Goal: Information Seeking & Learning: Learn about a topic

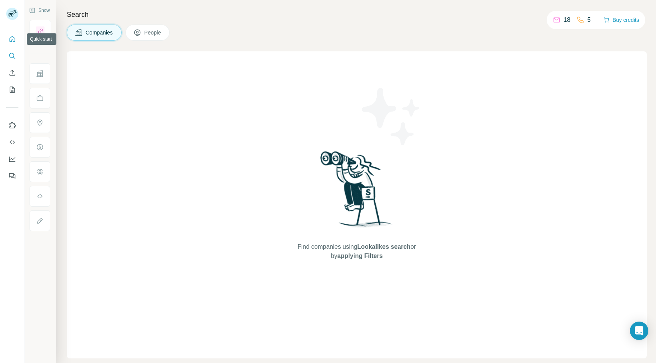
click at [13, 43] on button "Quick start" at bounding box center [12, 39] width 12 height 14
click at [12, 57] on icon "Search" at bounding box center [12, 56] width 8 height 8
click at [10, 71] on icon "Enrich CSV" at bounding box center [12, 73] width 8 height 8
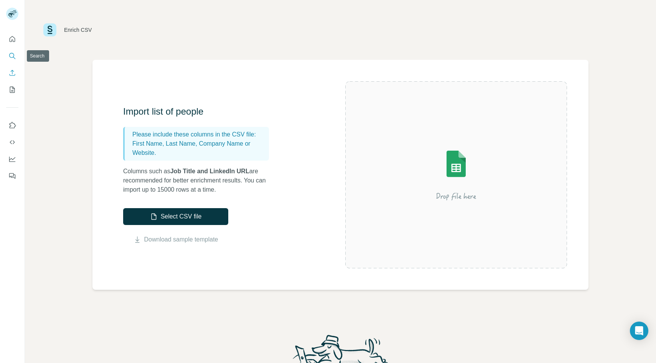
click at [12, 51] on button "Search" at bounding box center [12, 56] width 12 height 14
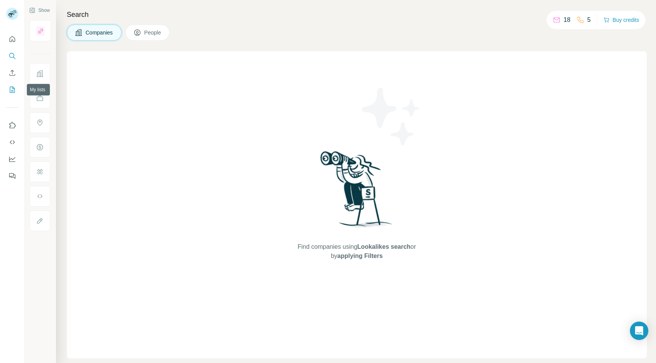
click at [12, 90] on icon "My lists" at bounding box center [13, 89] width 4 height 5
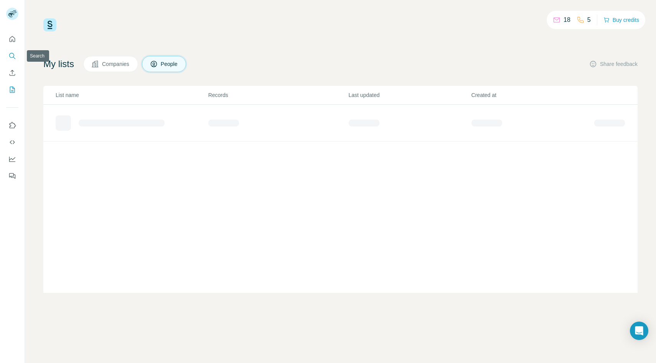
click at [10, 54] on icon "Search" at bounding box center [12, 56] width 8 height 8
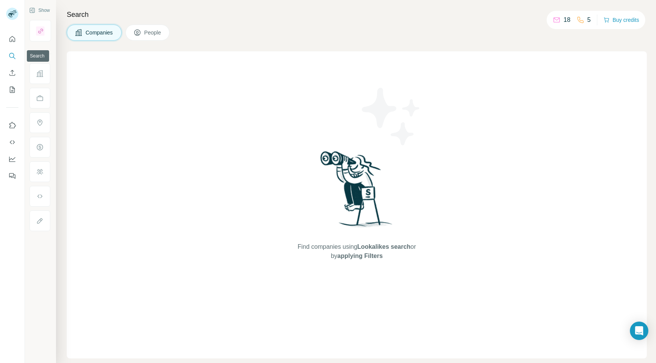
click at [11, 57] on icon "Search" at bounding box center [11, 55] width 5 height 5
click at [9, 54] on icon "Search" at bounding box center [11, 55] width 5 height 5
click at [10, 56] on icon "Search" at bounding box center [12, 56] width 8 height 8
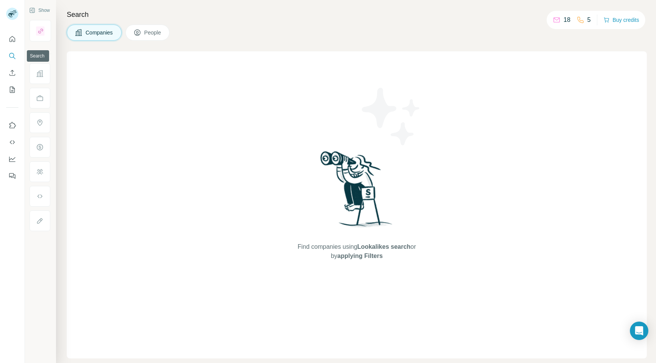
click at [10, 56] on icon "Search" at bounding box center [12, 56] width 8 height 8
click at [12, 51] on button "Search" at bounding box center [12, 56] width 12 height 14
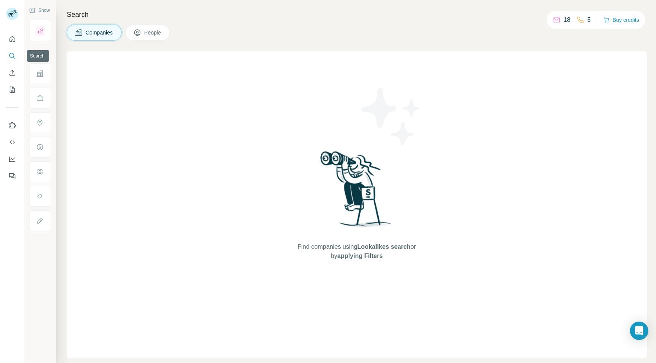
click at [12, 51] on button "Search" at bounding box center [12, 56] width 12 height 14
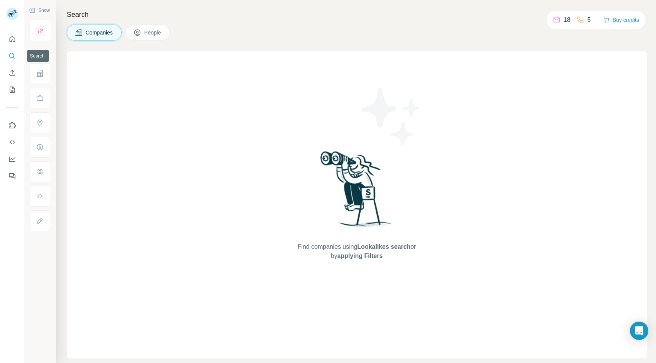
click at [10, 55] on icon "Search" at bounding box center [12, 56] width 8 height 8
click at [12, 56] on icon "Search" at bounding box center [12, 56] width 8 height 8
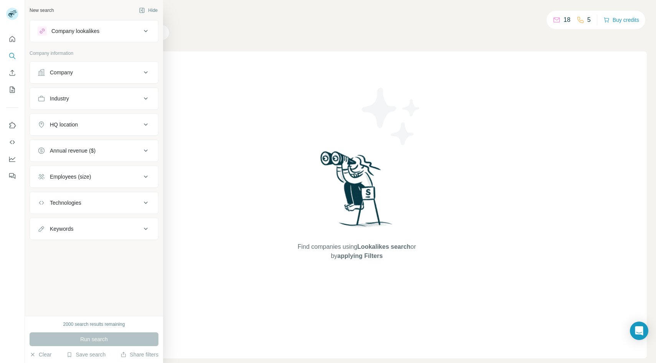
click at [44, 70] on icon at bounding box center [42, 73] width 8 height 8
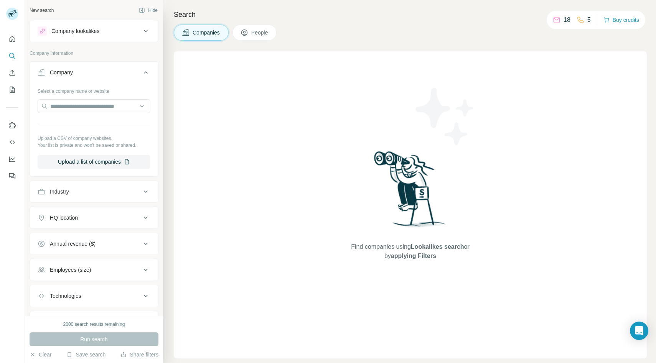
click at [87, 73] on div "Company" at bounding box center [90, 73] width 104 height 8
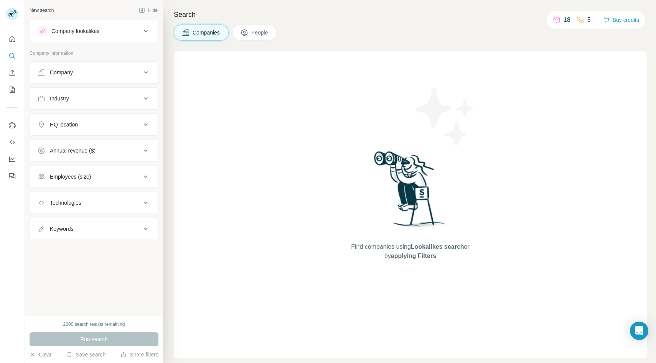
click at [149, 31] on icon at bounding box center [145, 30] width 9 height 9
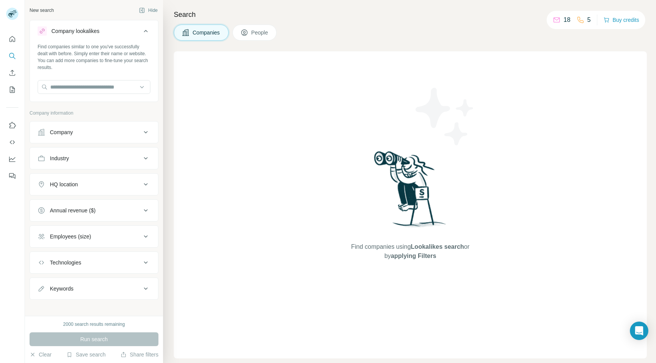
click at [149, 31] on icon at bounding box center [145, 30] width 9 height 9
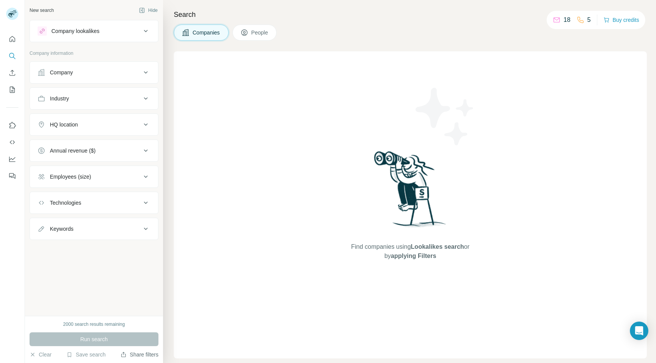
click at [135, 356] on button "Share filters" at bounding box center [139, 355] width 38 height 8
click at [98, 354] on button "Save search" at bounding box center [85, 355] width 39 height 8
click at [101, 342] on div "View my saved searches" at bounding box center [108, 341] width 81 height 15
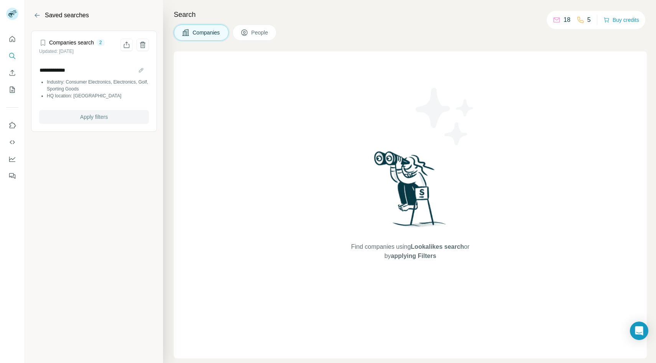
click at [109, 117] on button "Apply filters" at bounding box center [94, 117] width 110 height 14
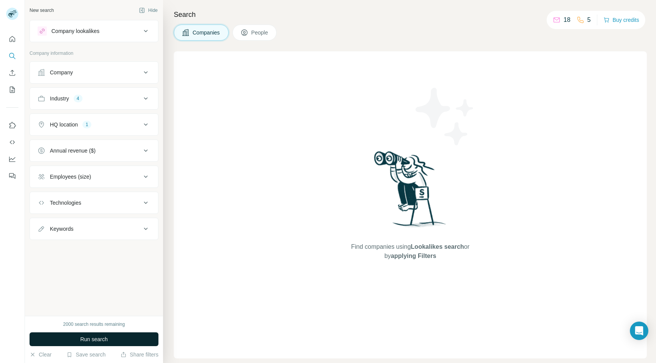
click at [105, 338] on span "Run search" at bounding box center [94, 340] width 28 height 8
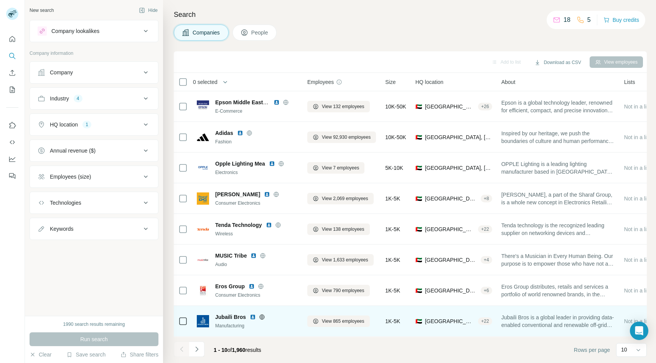
scroll to position [61, 0]
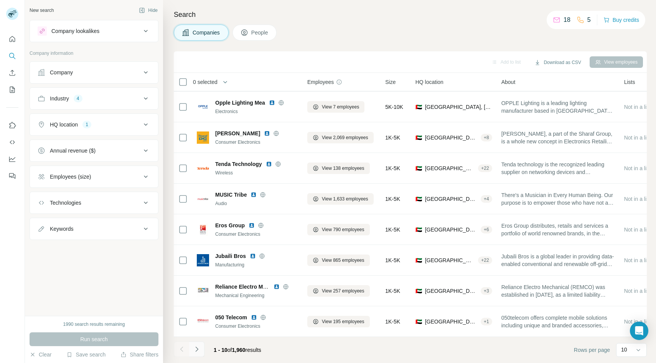
click at [198, 349] on icon "Navigate to next page" at bounding box center [197, 350] width 8 height 8
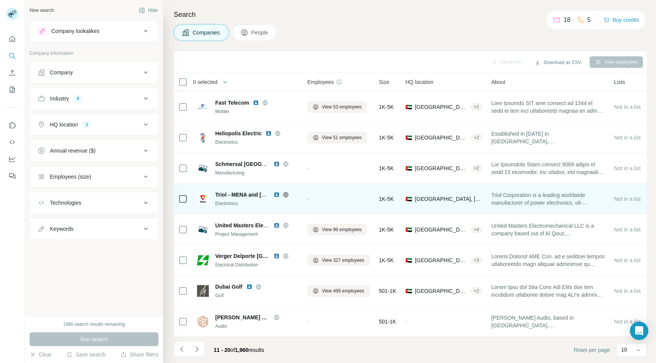
scroll to position [0, 0]
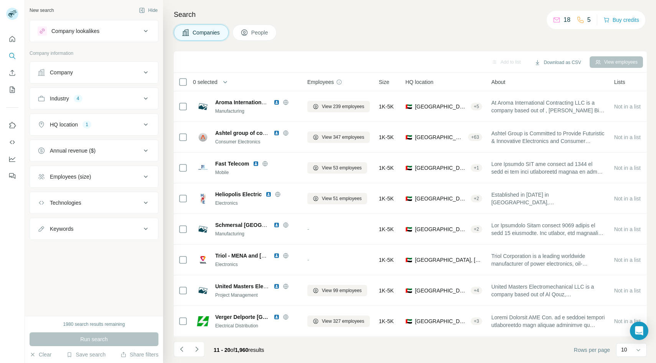
click at [147, 73] on icon at bounding box center [145, 72] width 9 height 9
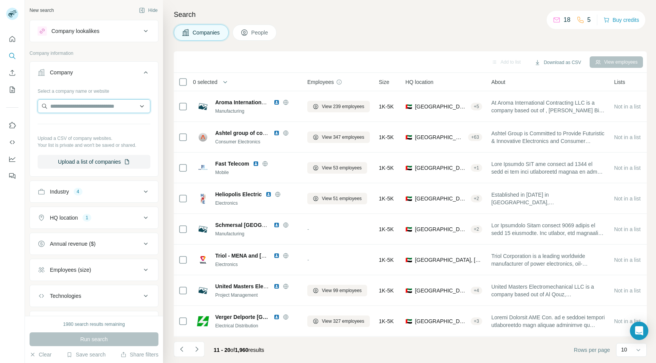
click at [91, 106] on input "text" at bounding box center [94, 106] width 113 height 14
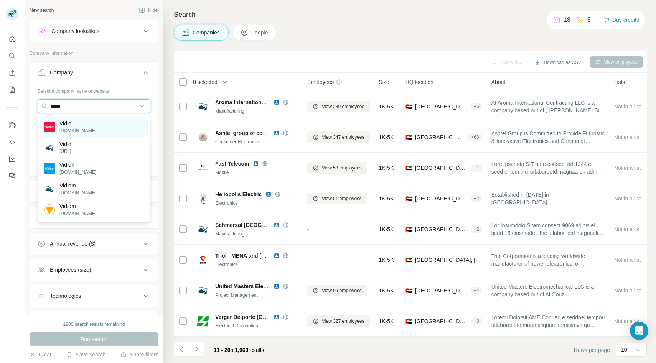
type input "*****"
click at [86, 130] on div "Vidio vidio.com" at bounding box center [94, 127] width 109 height 21
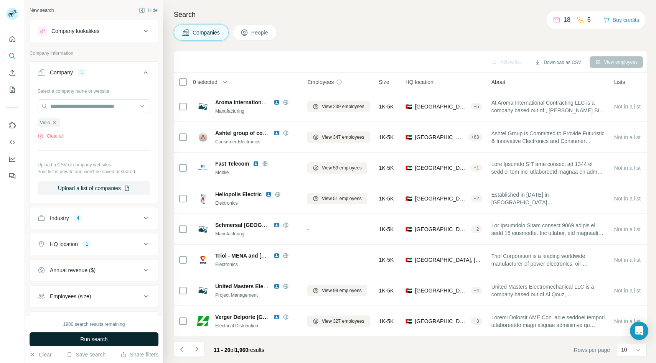
click at [91, 338] on span "Run search" at bounding box center [94, 340] width 28 height 8
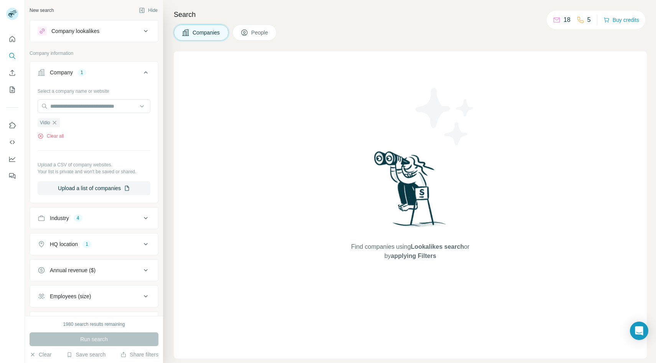
click at [122, 244] on div "HQ location 1" at bounding box center [90, 245] width 104 height 8
click at [89, 279] on icon "button" at bounding box center [92, 281] width 6 height 6
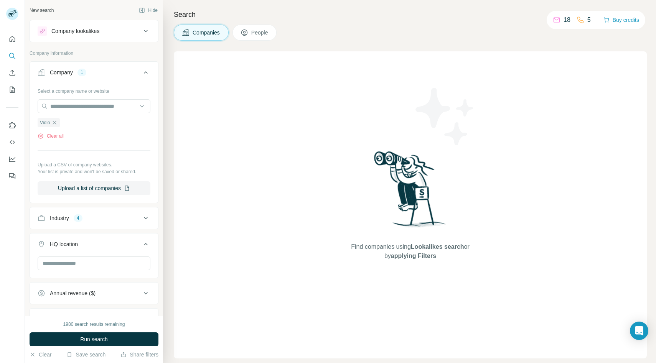
click at [138, 220] on div "Industry 4" at bounding box center [90, 218] width 104 height 8
click at [55, 284] on button "Clear all" at bounding box center [51, 281] width 26 height 7
click at [81, 347] on div "1980 search results remaining Run search Clear Save search Share filters" at bounding box center [94, 339] width 138 height 47
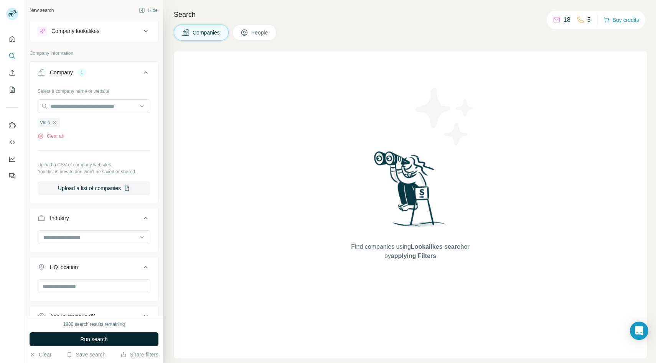
click at [89, 336] on span "Run search" at bounding box center [94, 340] width 28 height 8
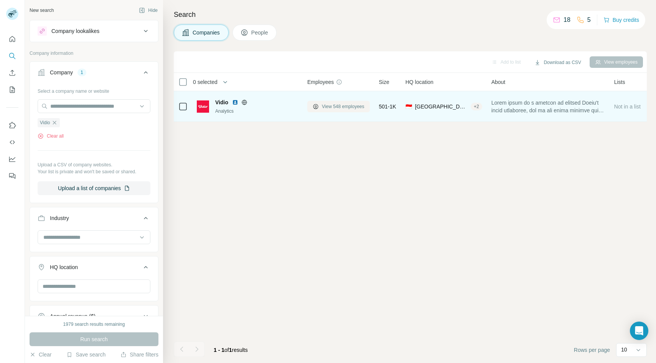
click at [331, 105] on span "View 548 employees" at bounding box center [343, 106] width 43 height 7
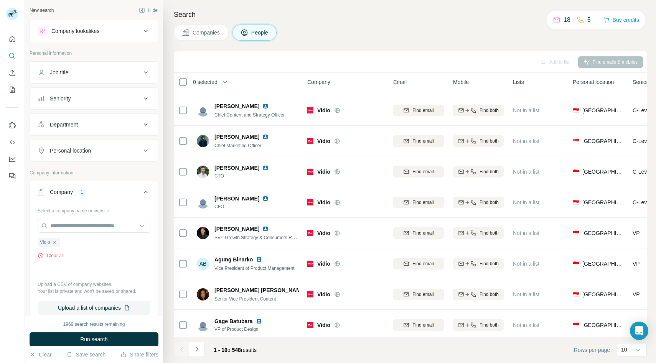
scroll to position [61, 0]
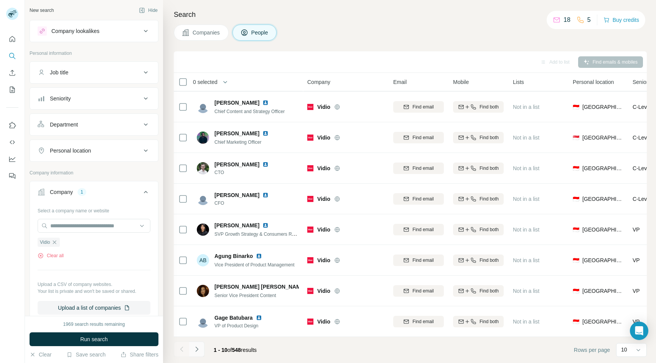
click at [198, 349] on icon "Navigate to next page" at bounding box center [197, 350] width 8 height 8
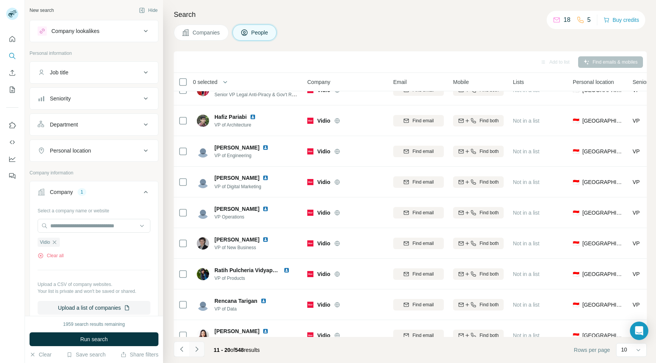
scroll to position [0, 0]
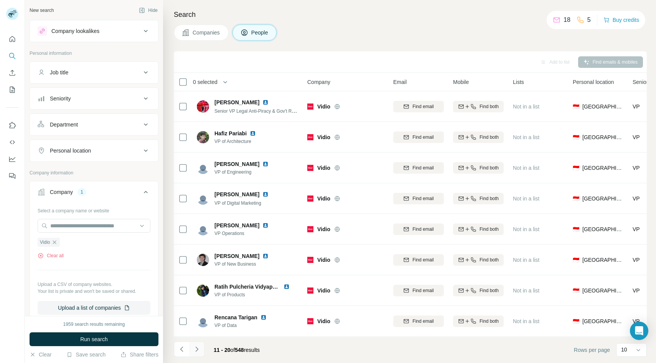
click at [198, 349] on icon "Navigate to next page" at bounding box center [197, 350] width 8 height 8
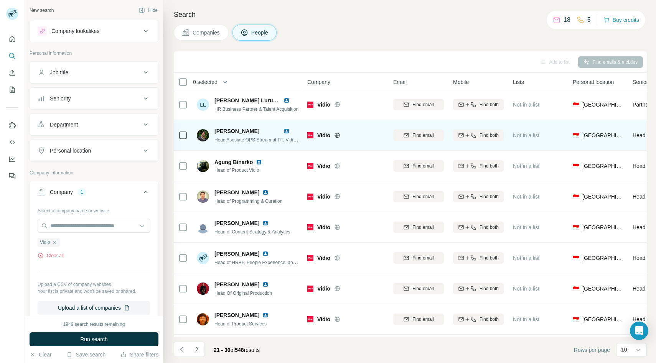
scroll to position [61, 0]
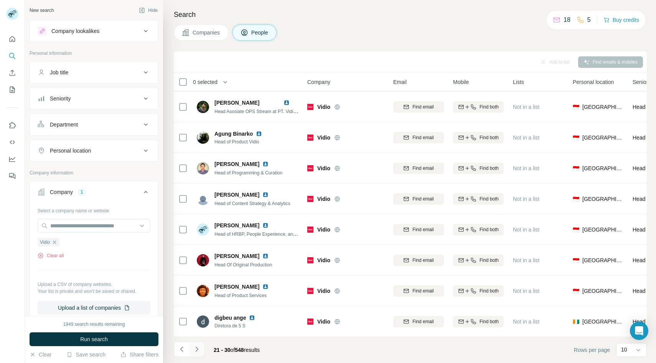
click at [201, 351] on button "Navigate to next page" at bounding box center [196, 349] width 15 height 15
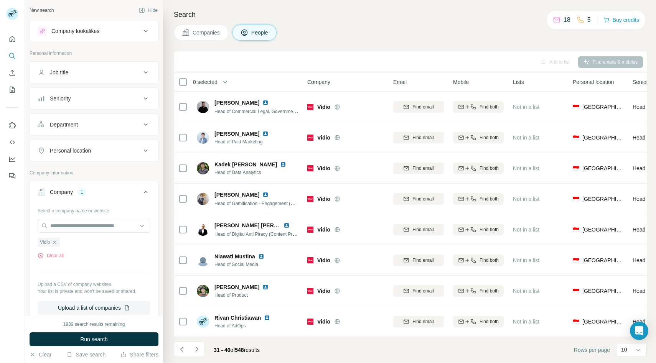
click at [105, 33] on div "Company lookalikes" at bounding box center [90, 30] width 104 height 9
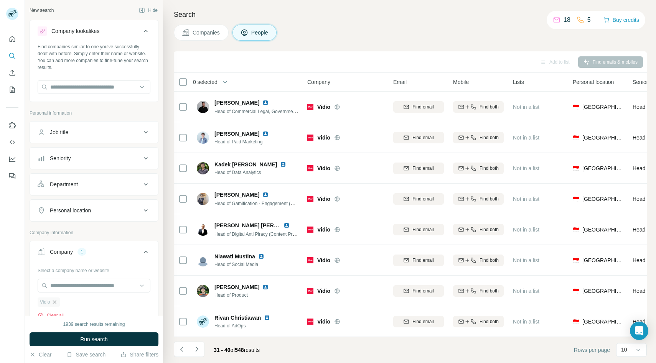
click at [54, 303] on icon "button" at bounding box center [54, 302] width 6 height 6
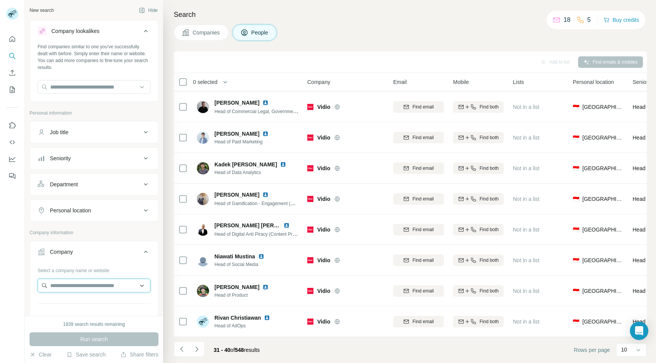
click at [64, 287] on input "text" at bounding box center [94, 286] width 113 height 14
type input "*******"
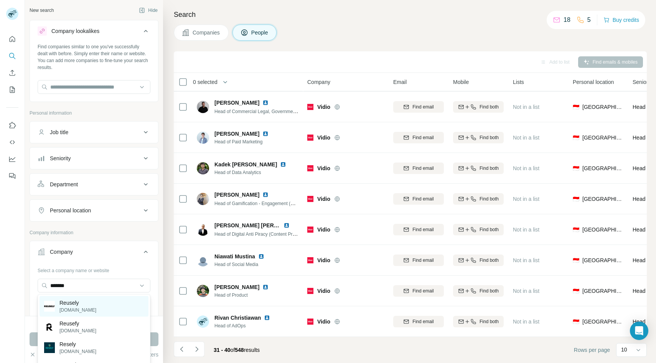
click at [86, 315] on div "Reusely reusely.com" at bounding box center [94, 306] width 109 height 21
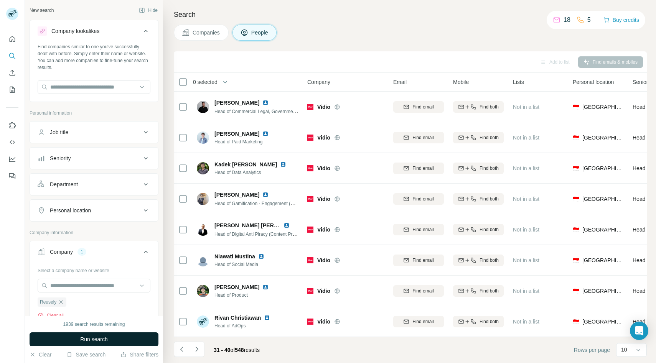
click at [99, 341] on span "Run search" at bounding box center [94, 340] width 28 height 8
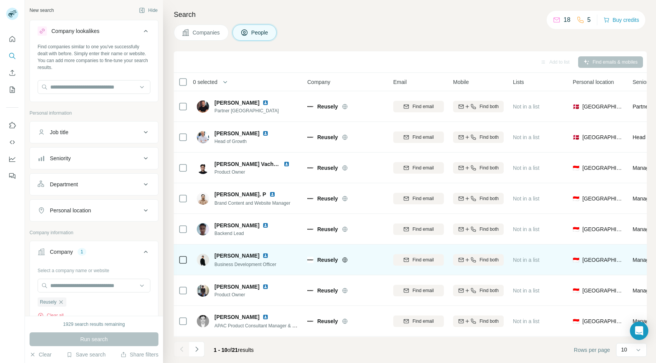
scroll to position [61, 0]
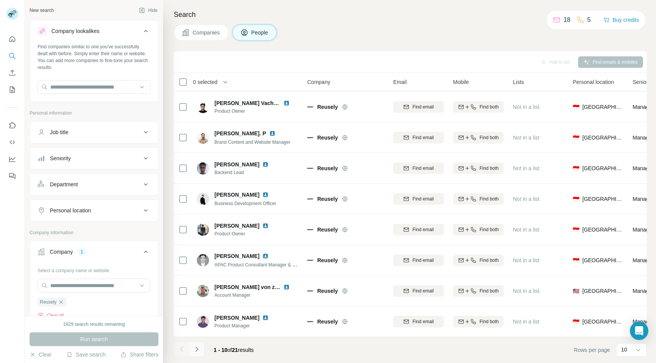
click at [199, 350] on icon "Navigate to next page" at bounding box center [197, 350] width 8 height 8
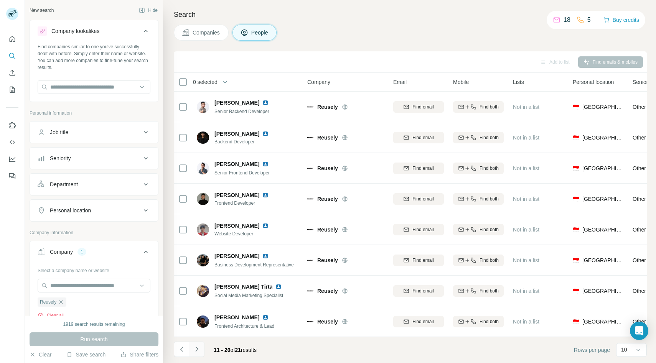
click at [196, 350] on icon "Navigate to next page" at bounding box center [197, 350] width 8 height 8
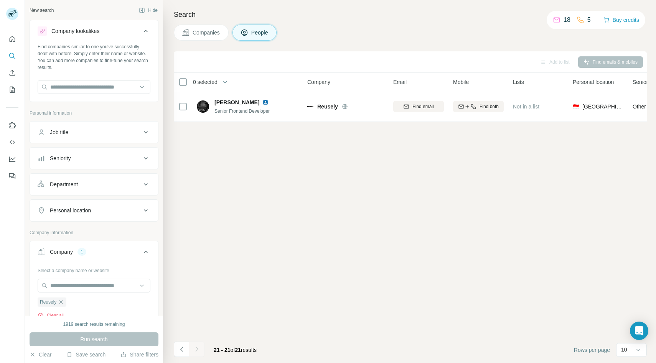
scroll to position [0, 0]
click at [181, 349] on icon "Navigate to previous page" at bounding box center [181, 349] width 3 height 5
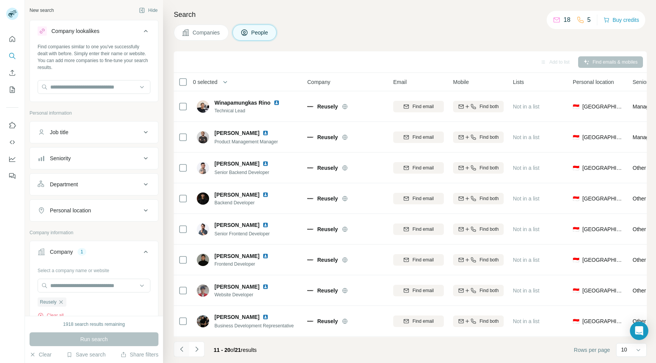
click at [181, 347] on icon "Navigate to previous page" at bounding box center [182, 350] width 8 height 8
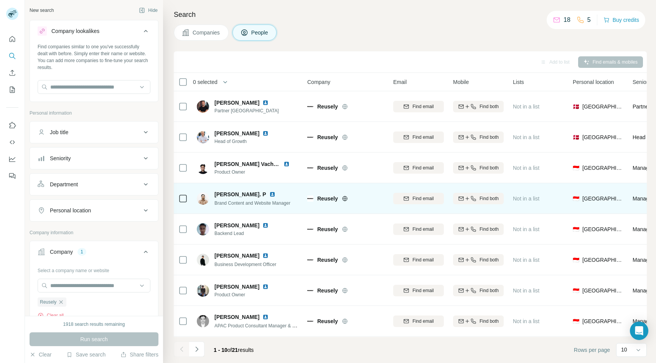
scroll to position [61, 0]
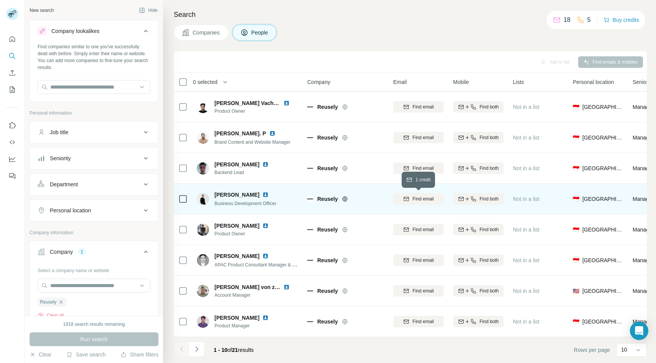
click at [405, 198] on icon "button" at bounding box center [406, 199] width 6 height 6
click at [79, 89] on input "text" at bounding box center [94, 87] width 113 height 14
click at [149, 70] on div "Find companies similar to one you've successfully dealt with before. Simply ent…" at bounding box center [94, 57] width 113 height 28
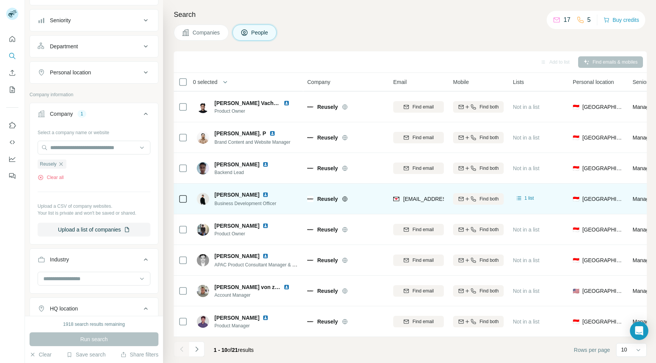
scroll to position [138, 0]
click at [56, 178] on button "Clear all" at bounding box center [51, 178] width 26 height 7
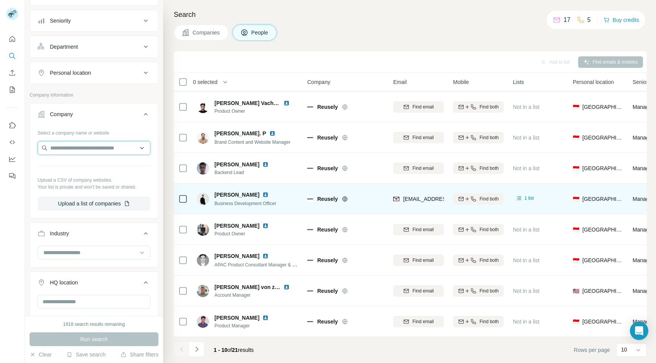
click at [71, 150] on input "text" at bounding box center [94, 148] width 113 height 14
click at [160, 175] on div "New search Hide Company lookalikes Find companies similar to one you've success…" at bounding box center [94, 158] width 138 height 316
click at [131, 113] on div "Company" at bounding box center [90, 114] width 104 height 8
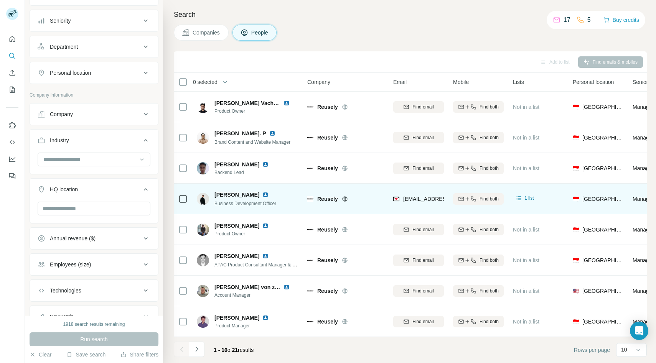
click at [131, 113] on div "Company" at bounding box center [90, 114] width 104 height 8
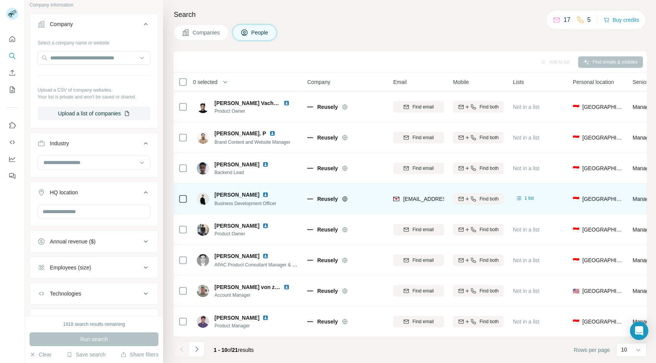
scroll to position [257, 0]
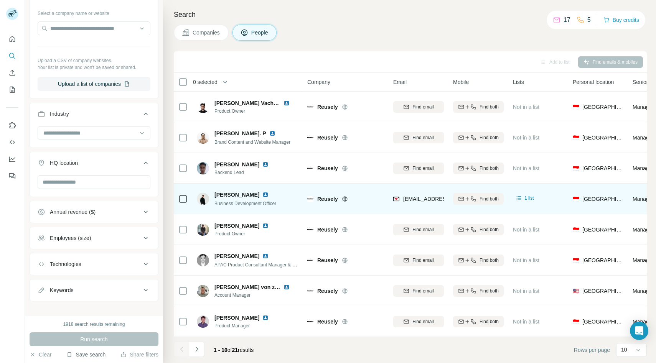
click at [88, 353] on button "Save search" at bounding box center [85, 355] width 39 height 8
click at [103, 341] on div "View my saved searches" at bounding box center [108, 341] width 81 height 15
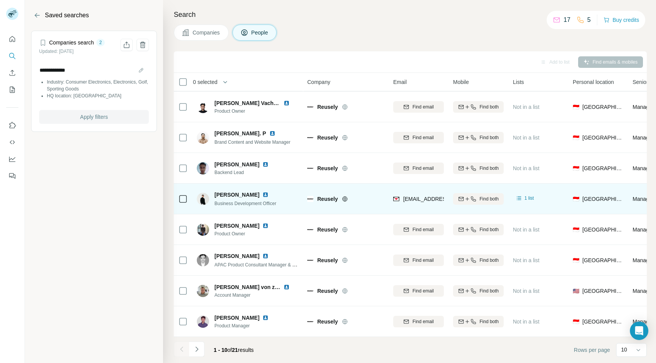
click at [91, 114] on span "Apply filters" at bounding box center [94, 117] width 28 height 8
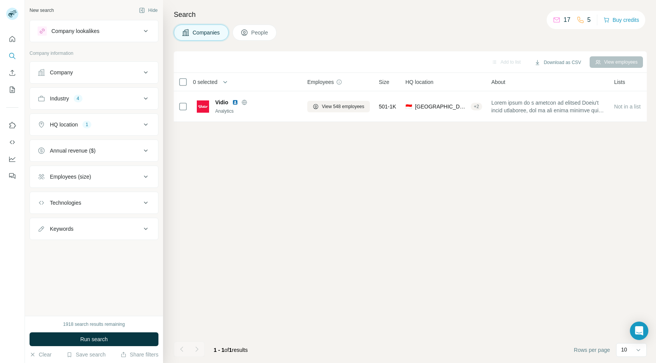
scroll to position [0, 0]
click at [96, 338] on span "Run search" at bounding box center [94, 340] width 28 height 8
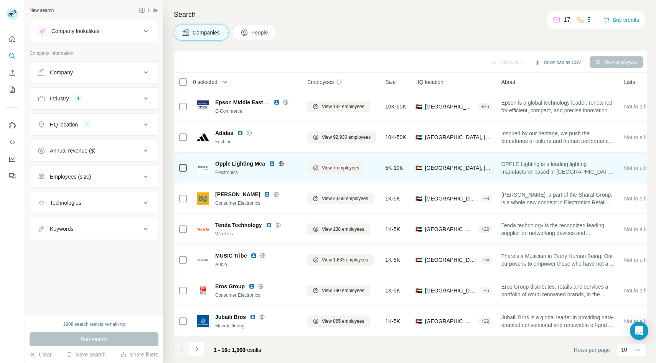
scroll to position [61, 0]
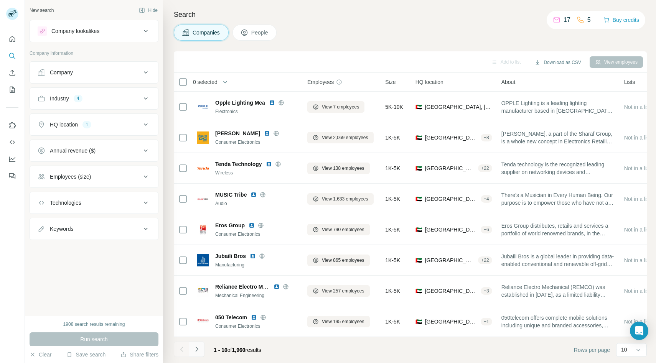
click at [198, 346] on icon "Navigate to next page" at bounding box center [197, 350] width 8 height 8
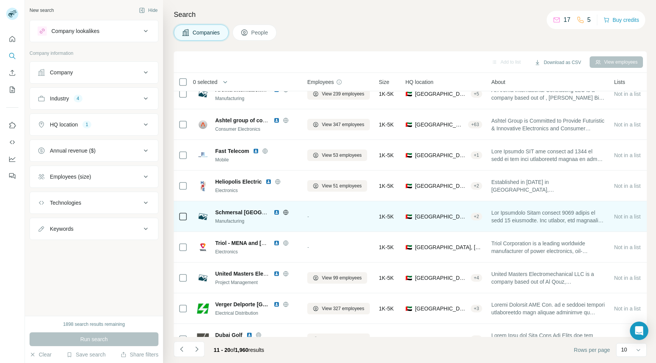
scroll to position [0, 0]
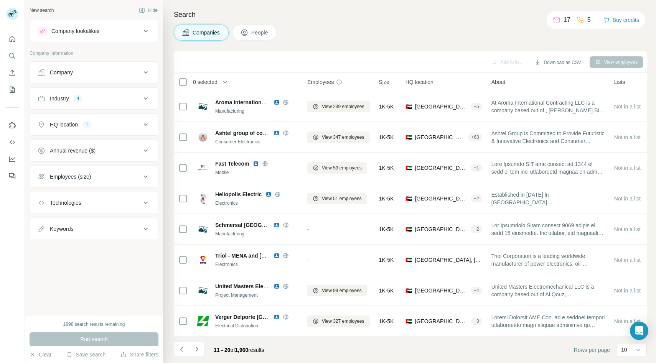
click at [100, 70] on div "Company" at bounding box center [90, 73] width 104 height 8
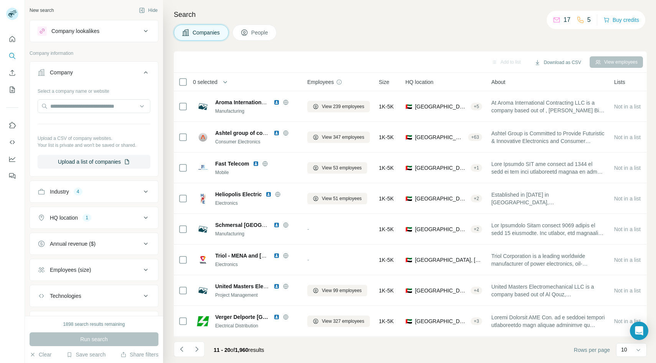
click at [119, 221] on div "HQ location 1" at bounding box center [90, 218] width 104 height 8
click at [53, 269] on button "Clear all" at bounding box center [51, 267] width 26 height 7
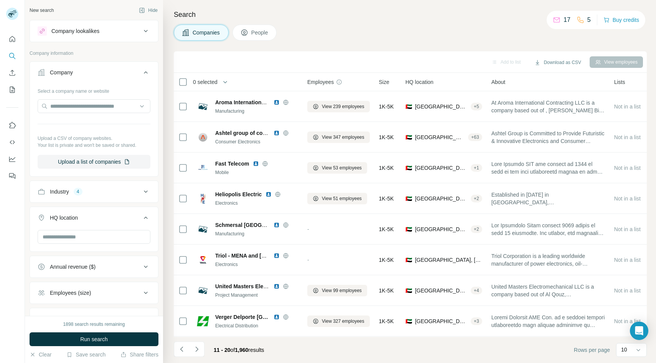
click at [99, 197] on button "Industry 4" at bounding box center [94, 192] width 128 height 18
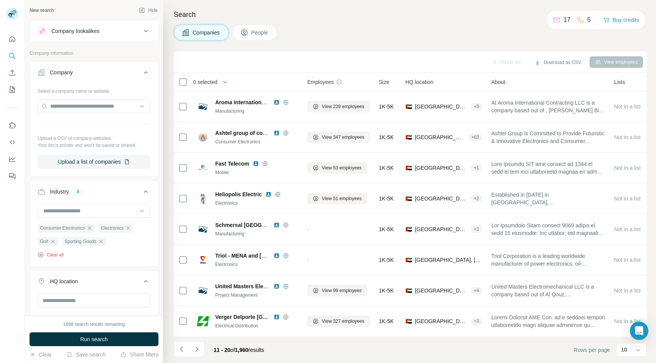
click at [53, 253] on button "Clear all" at bounding box center [51, 255] width 26 height 7
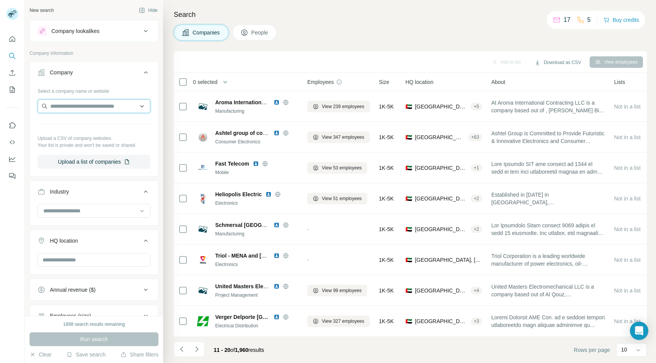
click at [97, 105] on input "text" at bounding box center [94, 106] width 113 height 14
type input "******"
click at [626, 19] on button "Buy credits" at bounding box center [621, 20] width 36 height 11
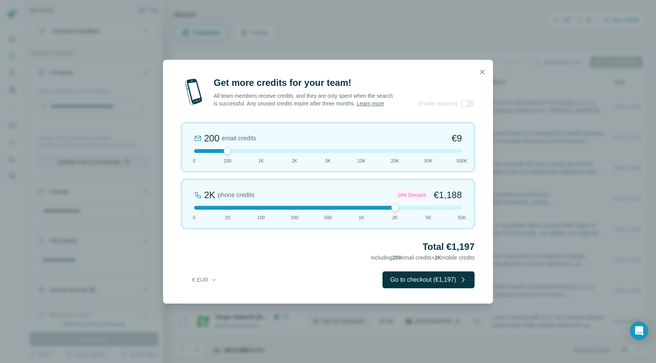
drag, startPoint x: 229, startPoint y: 209, endPoint x: 491, endPoint y: 214, distance: 262.4
click at [491, 214] on div "Get more credits for your team! All team members receive credits, and they are …" at bounding box center [328, 190] width 330 height 227
drag, startPoint x: 228, startPoint y: 149, endPoint x: 551, endPoint y: 161, distance: 323.2
click at [550, 161] on div "Get more credits for your team! All team members receive credits, and they are …" at bounding box center [328, 181] width 656 height 363
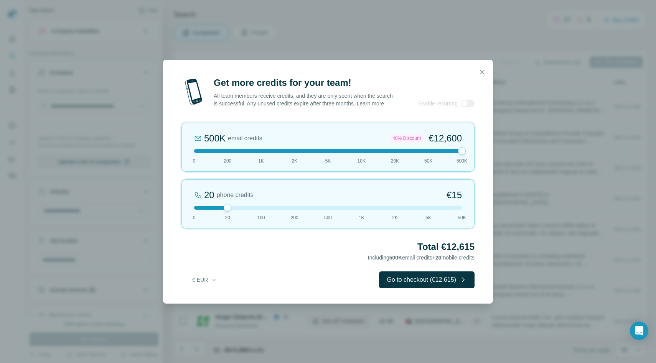
drag, startPoint x: 461, startPoint y: 206, endPoint x: 235, endPoint y: 213, distance: 225.6
click at [235, 213] on div "20 phone credits €15 0 20 100 200 500 1K 2K 5K 50K" at bounding box center [327, 204] width 293 height 49
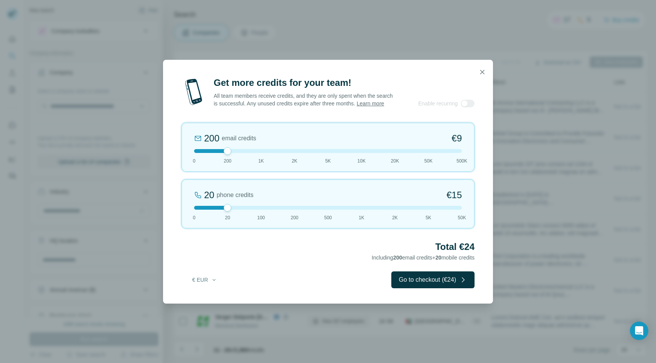
drag, startPoint x: 463, startPoint y: 151, endPoint x: 230, endPoint y: 158, distance: 232.6
click at [230, 158] on div "200 email credits €9 0 200 1K 2K 5K 10K 20K 50K 500K" at bounding box center [327, 147] width 293 height 49
drag, startPoint x: 228, startPoint y: 152, endPoint x: 259, endPoint y: 153, distance: 31.5
click at [259, 153] on div at bounding box center [261, 151] width 8 height 8
drag, startPoint x: 228, startPoint y: 208, endPoint x: 262, endPoint y: 214, distance: 34.2
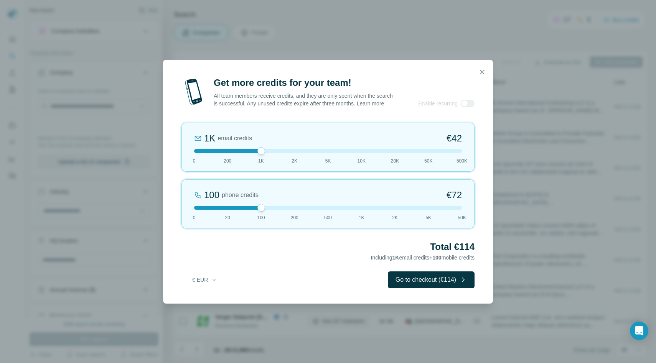
click at [262, 214] on div "100 phone credits €72 0 20 100 200 500 1K 2K 5K 50K" at bounding box center [327, 204] width 293 height 49
click at [292, 255] on div "Total €114 Including 1K email credits + 100 mobile credits" at bounding box center [327, 251] width 293 height 21
click at [204, 280] on button "€ EUR" at bounding box center [205, 280] width 36 height 14
click at [206, 299] on div "$ USD" at bounding box center [220, 297] width 64 height 8
drag, startPoint x: 261, startPoint y: 208, endPoint x: 232, endPoint y: 211, distance: 29.0
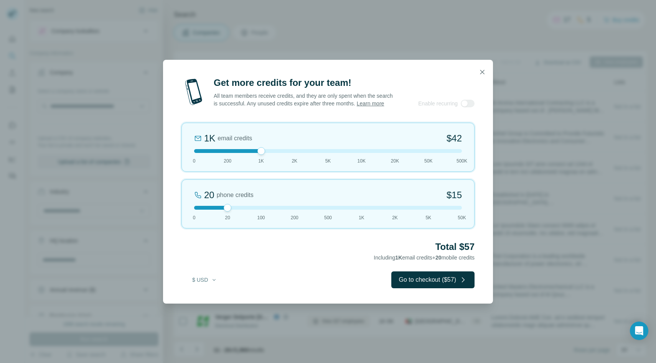
click at [232, 211] on div "20 phone credits $15 0 20 100 200 500 1K 2K 5K 50K" at bounding box center [327, 204] width 293 height 49
click at [481, 71] on icon "button" at bounding box center [482, 72] width 4 height 4
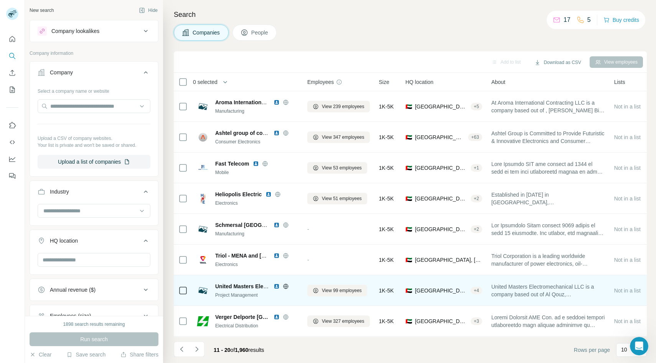
scroll to position [61, 0]
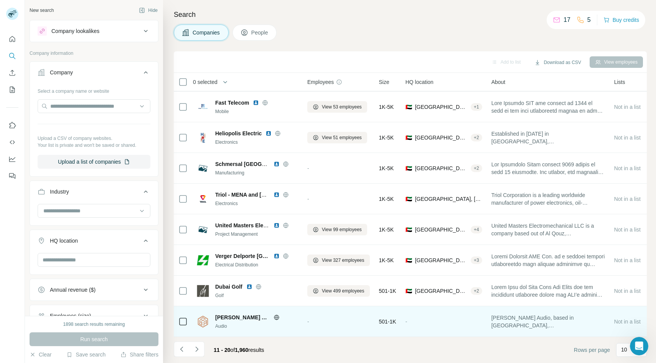
click at [273, 316] on icon at bounding box center [276, 318] width 6 height 6
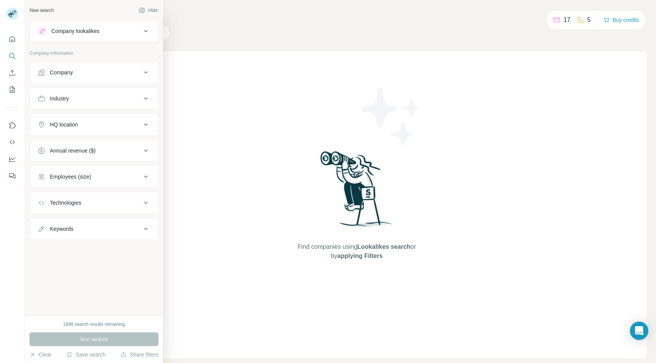
click at [50, 321] on div "1898 search results remaining Run search Clear Save search Share filters" at bounding box center [94, 339] width 138 height 47
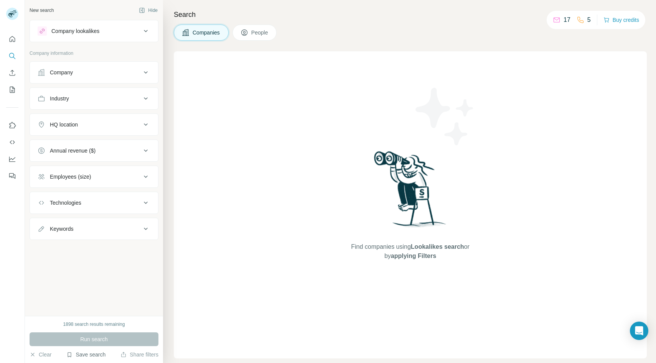
click at [83, 352] on button "Save search" at bounding box center [85, 355] width 39 height 8
click at [101, 341] on div "View my saved searches" at bounding box center [108, 341] width 81 height 15
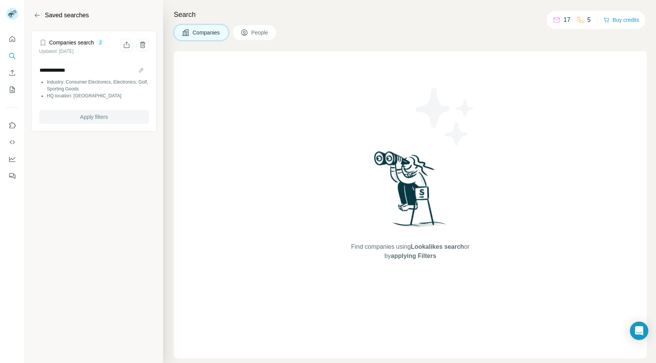
click at [84, 117] on span "Apply filters" at bounding box center [94, 117] width 28 height 8
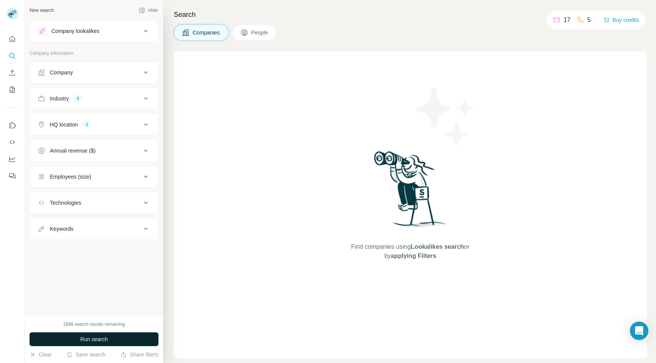
click at [92, 339] on span "Run search" at bounding box center [94, 340] width 28 height 8
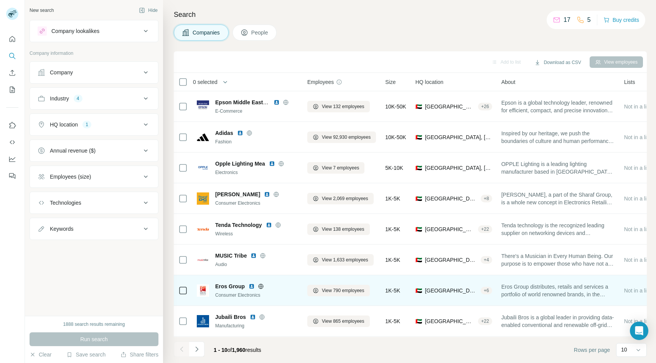
scroll to position [61, 0]
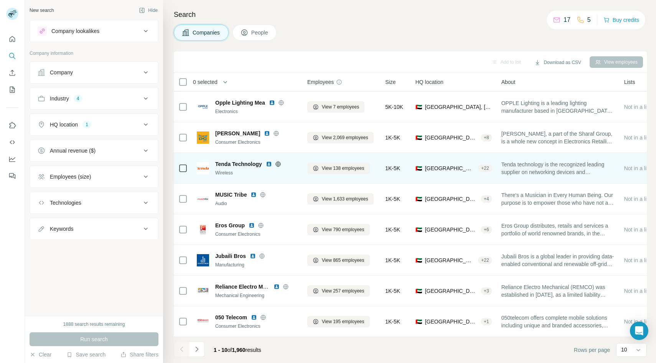
click at [278, 163] on icon at bounding box center [278, 163] width 2 height 5
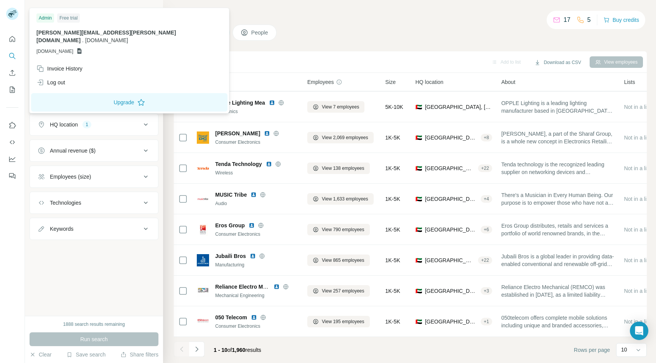
click at [13, 14] on icon at bounding box center [11, 15] width 6 height 4
click at [319, 33] on div "Companies People" at bounding box center [410, 33] width 473 height 16
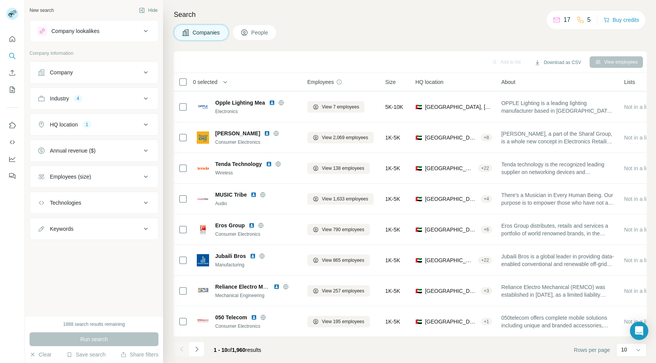
click at [131, 127] on div "HQ location 1" at bounding box center [90, 125] width 104 height 8
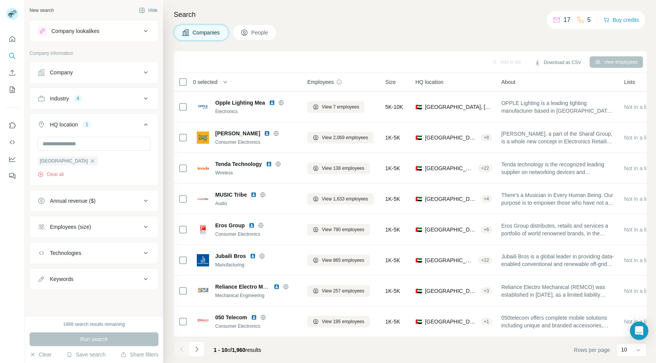
click at [131, 127] on div "HQ location 1" at bounding box center [90, 125] width 104 height 8
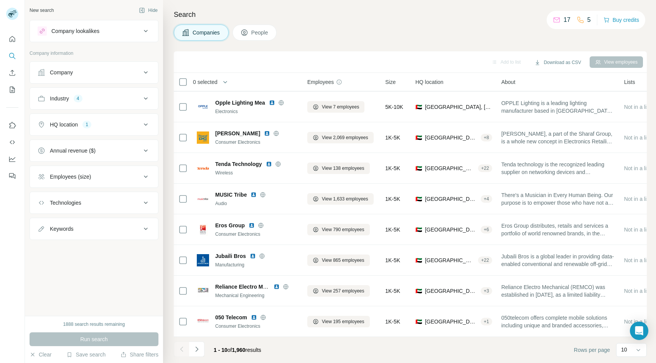
click at [131, 127] on div "HQ location 1" at bounding box center [90, 125] width 104 height 8
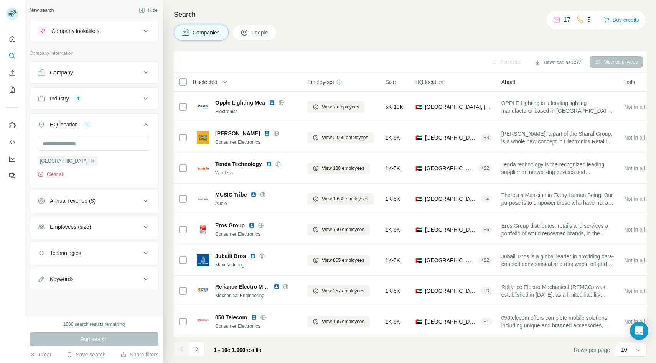
click at [54, 174] on button "Clear all" at bounding box center [51, 174] width 26 height 7
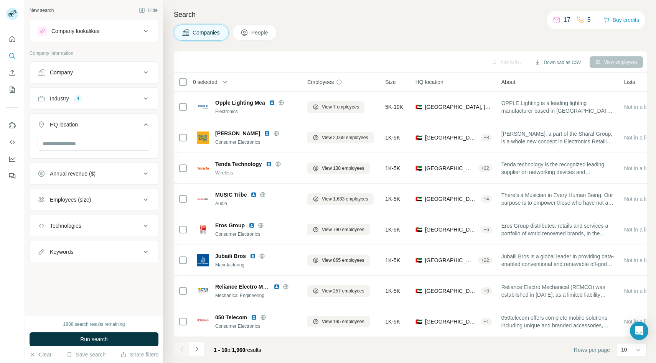
click at [120, 100] on div "Industry 4" at bounding box center [90, 99] width 104 height 8
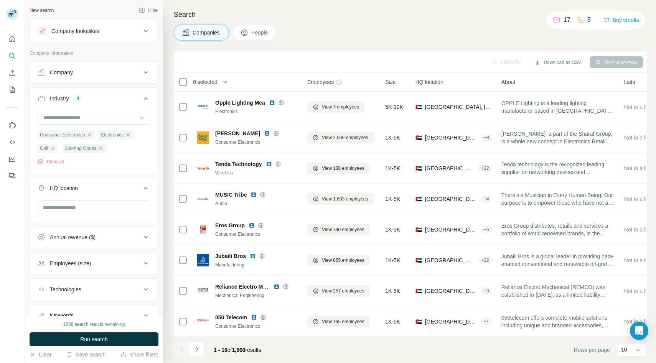
click at [60, 158] on div "Consumer Electronics Electronics Golf Sporting Goods Clear all" at bounding box center [94, 147] width 113 height 35
click at [56, 163] on button "Clear all" at bounding box center [51, 161] width 26 height 7
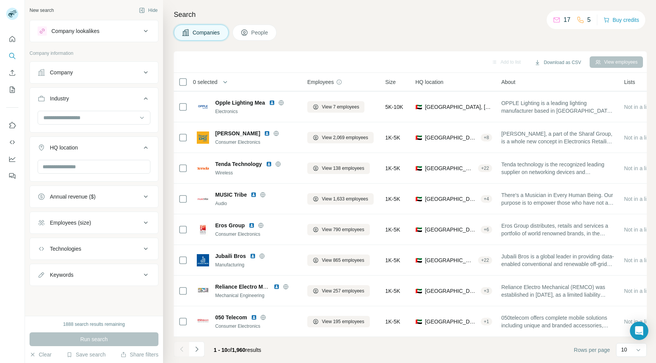
click at [117, 99] on div "Industry" at bounding box center [90, 99] width 104 height 8
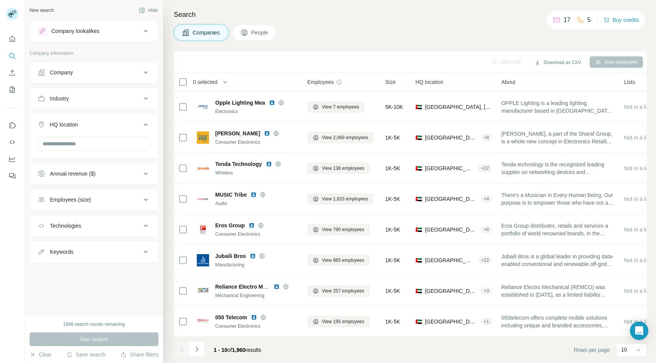
click at [117, 123] on div "HQ location" at bounding box center [90, 125] width 104 height 8
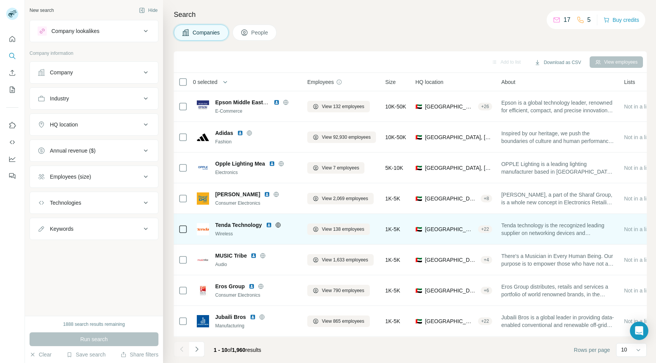
scroll to position [61, 0]
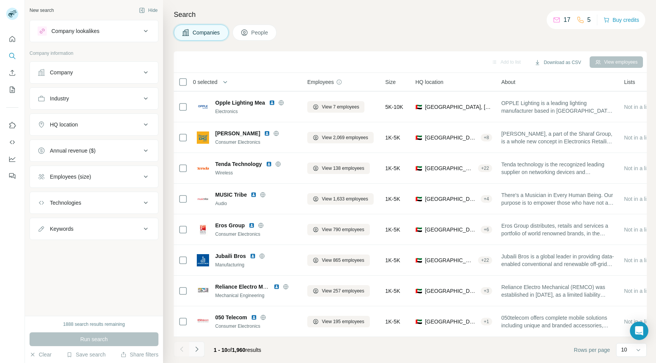
click at [198, 353] on icon "Navigate to next page" at bounding box center [197, 350] width 8 height 8
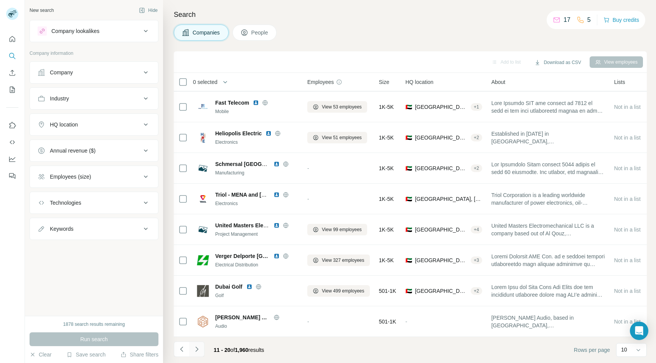
click at [198, 353] on icon "Navigate to next page" at bounding box center [197, 350] width 8 height 8
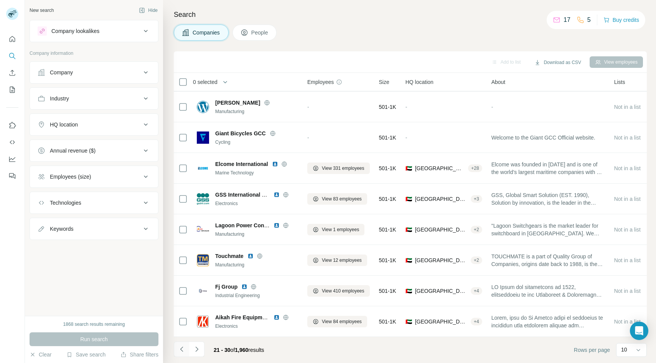
click at [182, 349] on icon "Navigate to previous page" at bounding box center [182, 350] width 8 height 8
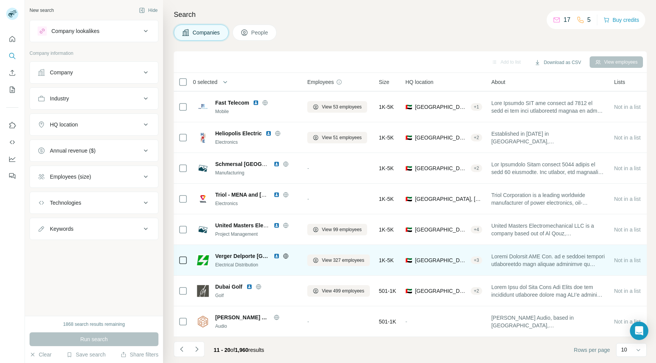
click at [285, 254] on icon at bounding box center [286, 256] width 6 height 6
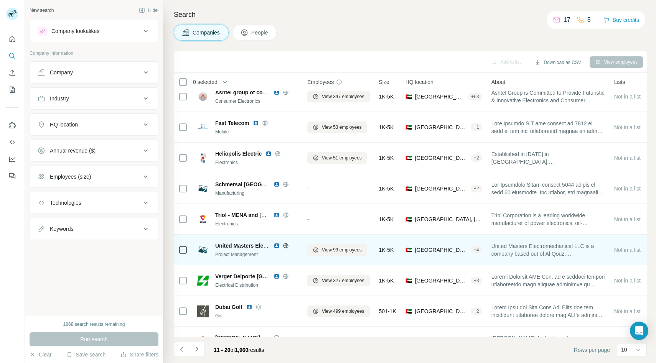
scroll to position [36, 0]
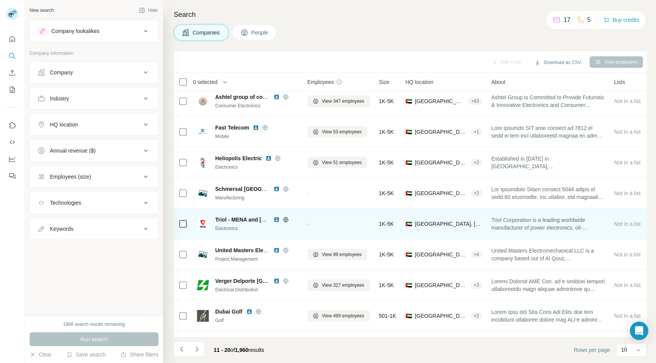
click at [289, 217] on div at bounding box center [285, 220] width 25 height 6
click at [287, 218] on icon at bounding box center [286, 220] width 6 height 6
click at [287, 216] on div "Triol - MENA and [GEOGRAPHIC_DATA]" at bounding box center [256, 220] width 83 height 8
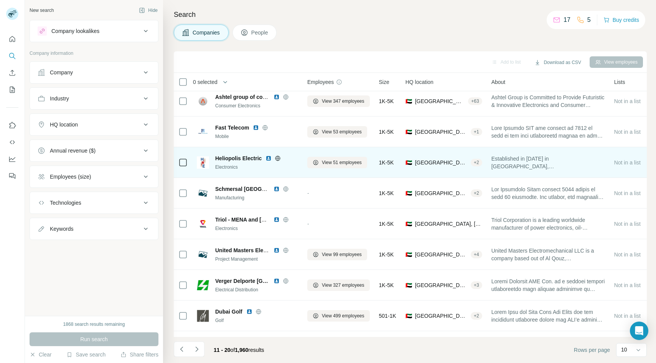
click at [277, 160] on icon at bounding box center [278, 158] width 6 height 6
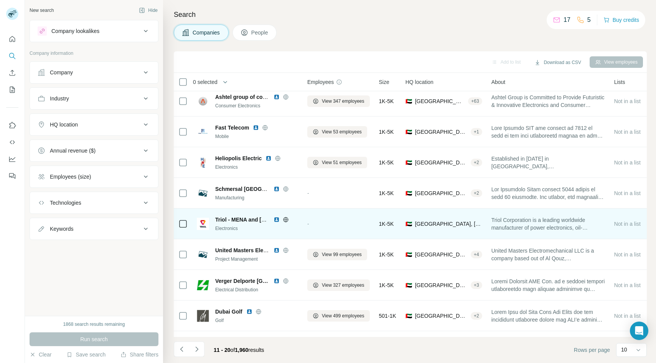
click at [288, 221] on icon at bounding box center [285, 219] width 5 height 5
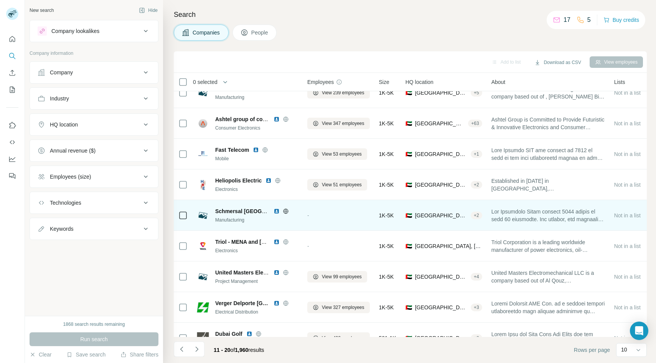
scroll to position [9, 0]
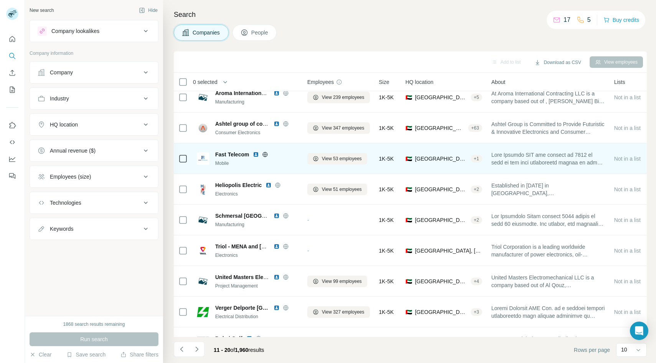
click at [265, 154] on icon at bounding box center [265, 154] width 2 height 5
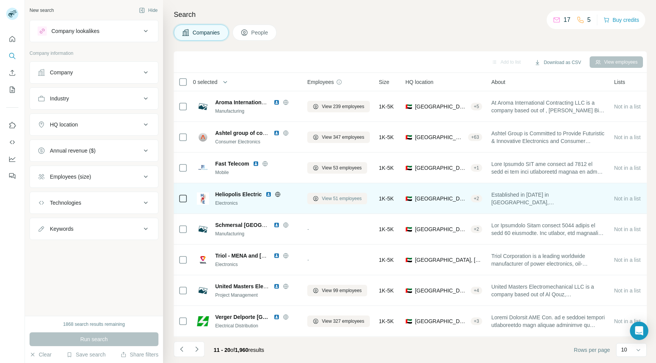
scroll to position [61, 0]
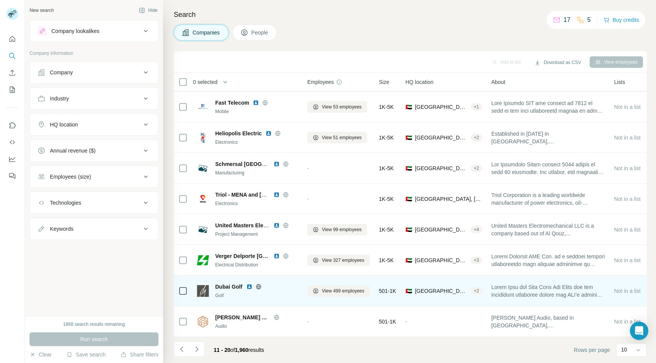
click at [257, 287] on icon at bounding box center [258, 286] width 2 height 5
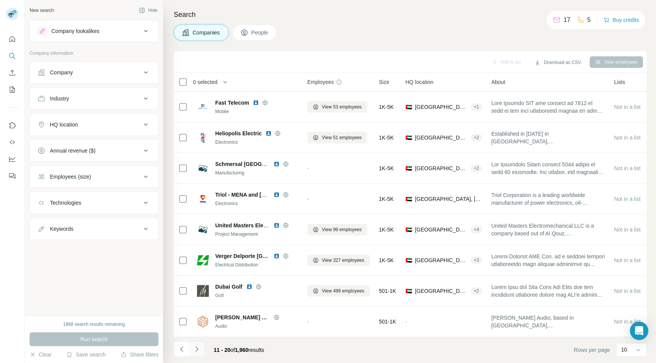
click at [196, 351] on icon "Navigate to next page" at bounding box center [197, 350] width 8 height 8
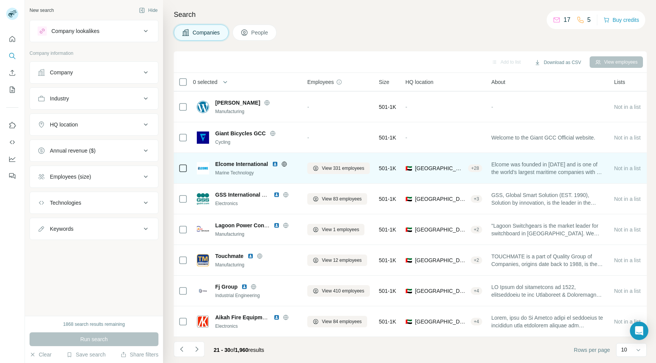
click at [285, 165] on icon at bounding box center [284, 163] width 2 height 5
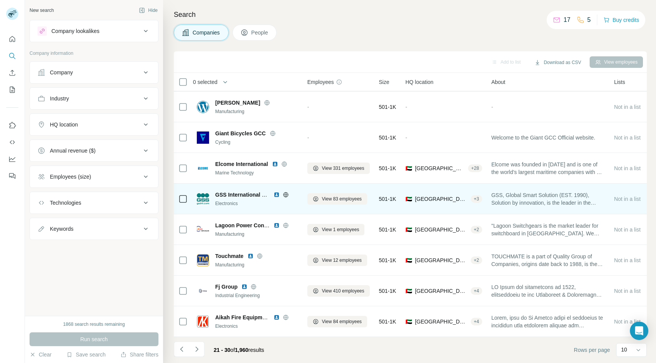
click at [285, 192] on icon at bounding box center [286, 195] width 6 height 6
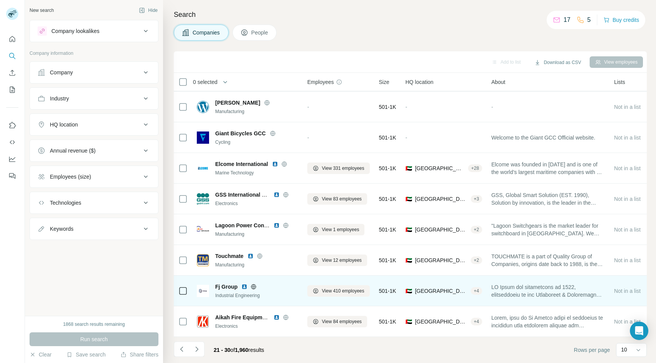
click at [251, 287] on icon at bounding box center [253, 286] width 5 height 5
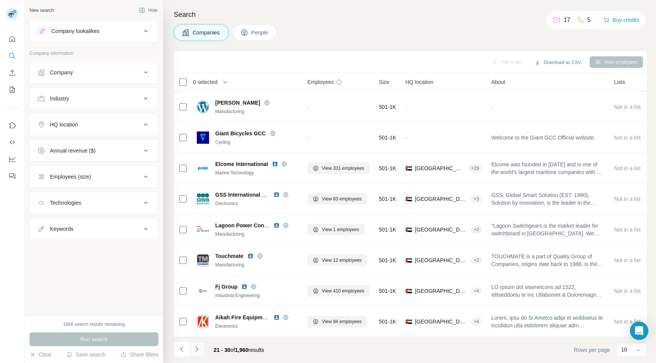
click at [196, 347] on icon "Navigate to next page" at bounding box center [197, 350] width 8 height 8
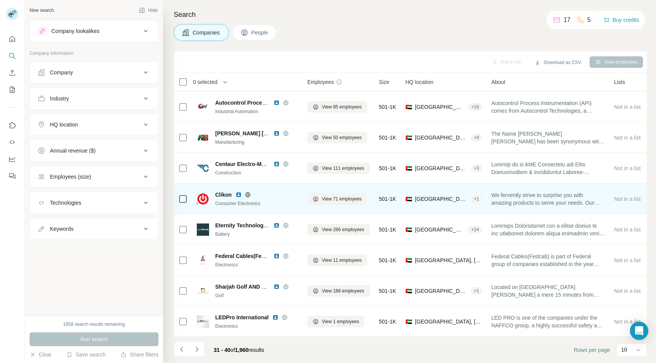
click at [249, 194] on icon at bounding box center [247, 194] width 5 height 0
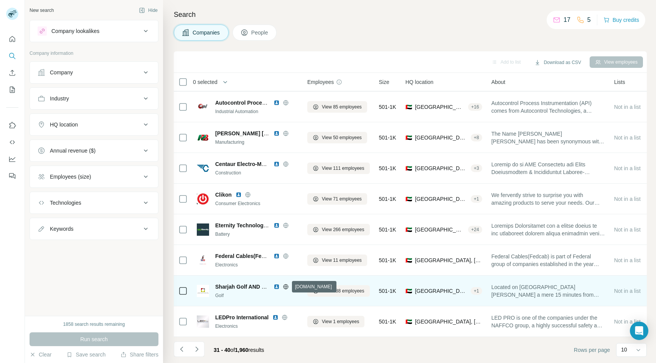
click at [287, 285] on icon at bounding box center [286, 287] width 6 height 6
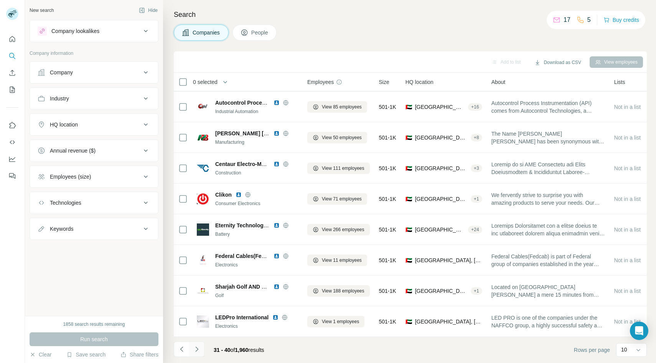
click at [200, 352] on icon "Navigate to next page" at bounding box center [197, 350] width 8 height 8
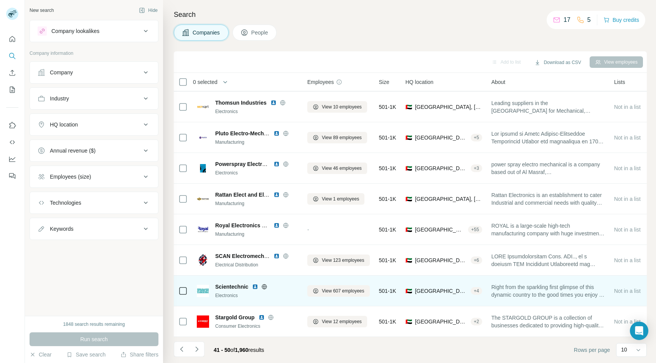
click at [267, 287] on icon at bounding box center [264, 286] width 5 height 5
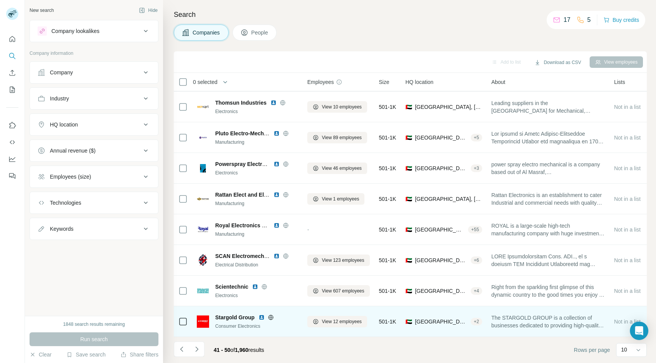
click at [269, 315] on icon at bounding box center [271, 318] width 6 height 6
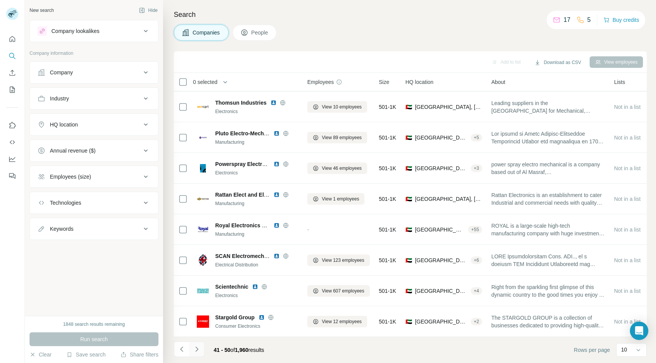
click at [198, 350] on icon "Navigate to next page" at bounding box center [197, 350] width 8 height 8
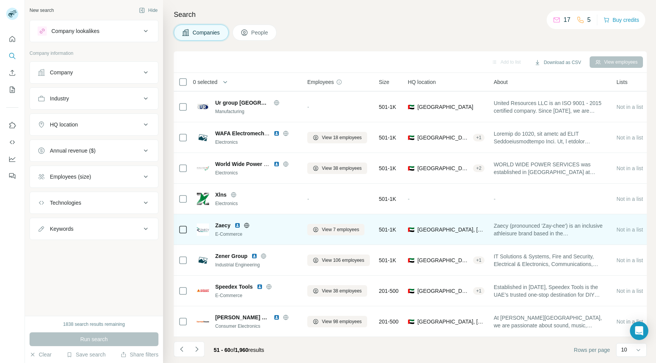
click at [247, 227] on icon at bounding box center [246, 225] width 2 height 5
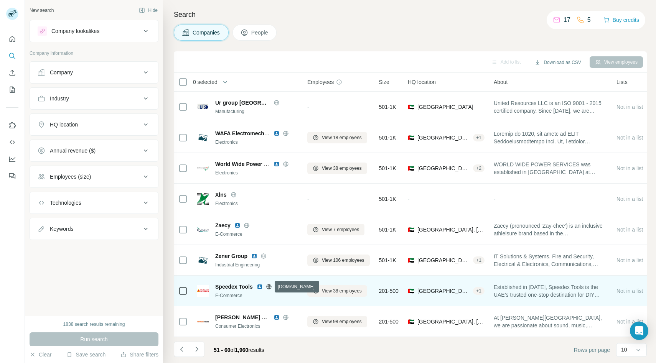
click at [269, 286] on icon at bounding box center [269, 287] width 6 height 6
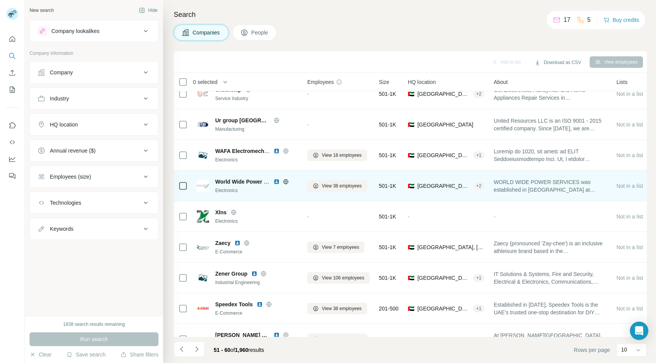
scroll to position [0, 0]
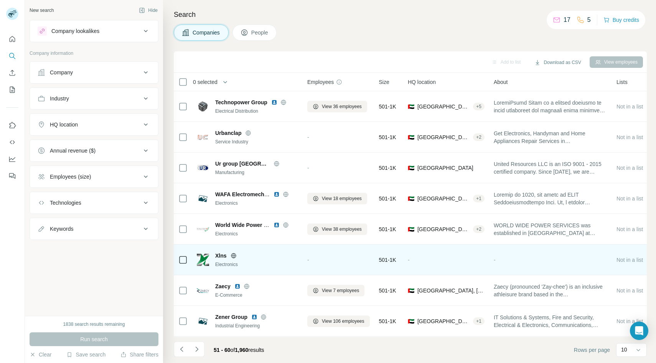
click at [232, 255] on icon at bounding box center [233, 255] width 5 height 0
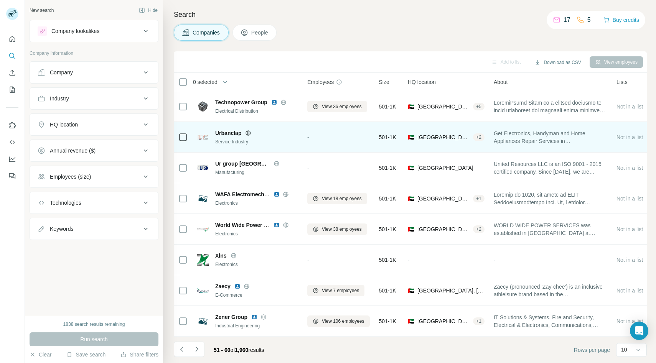
scroll to position [61, 0]
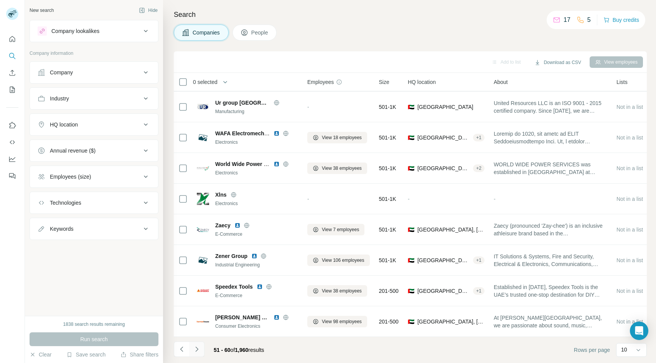
click at [198, 351] on icon "Navigate to next page" at bounding box center [197, 350] width 8 height 8
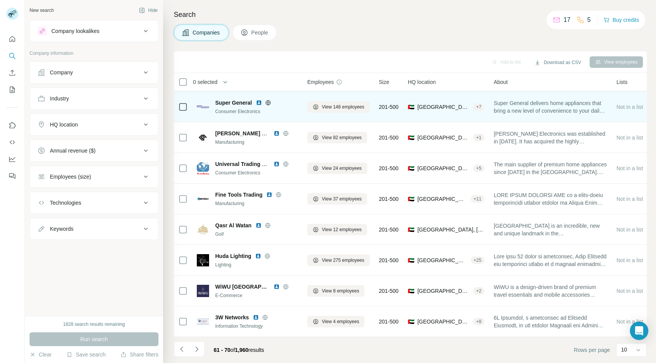
click at [269, 101] on icon at bounding box center [268, 103] width 6 height 6
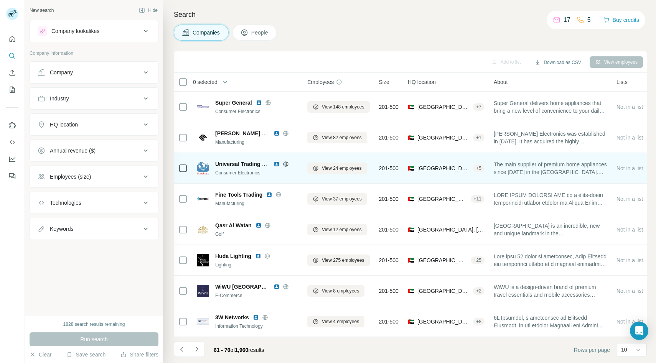
click at [285, 164] on icon at bounding box center [285, 164] width 5 height 0
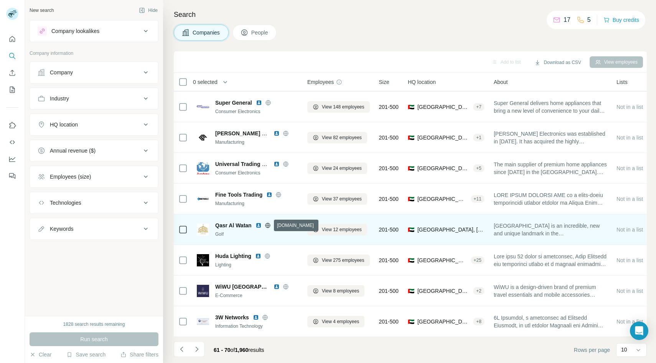
click at [267, 226] on icon at bounding box center [268, 225] width 6 height 6
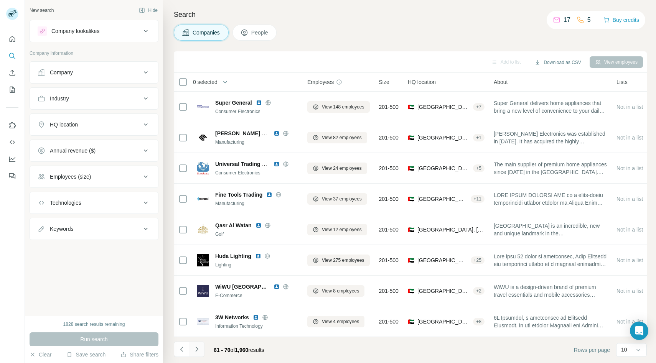
click at [195, 349] on icon "Navigate to next page" at bounding box center [197, 350] width 8 height 8
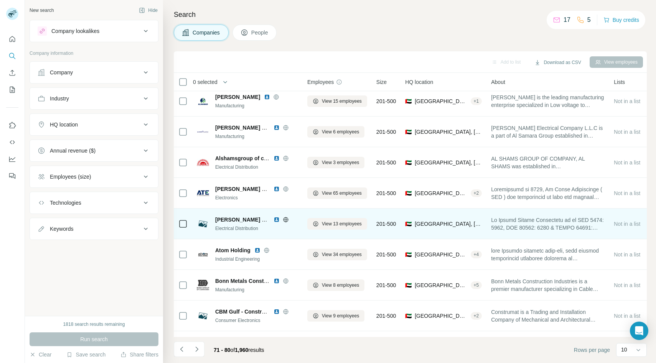
scroll to position [0, 0]
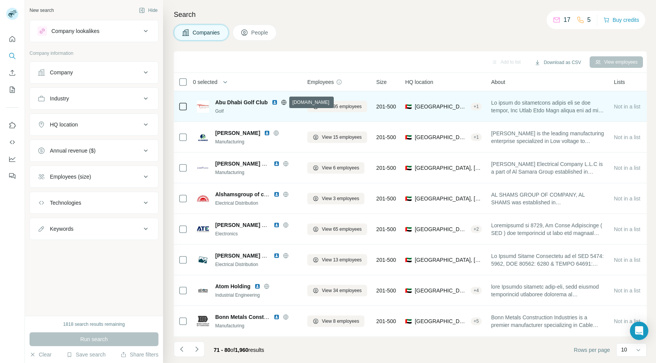
click at [283, 101] on icon at bounding box center [284, 102] width 6 height 6
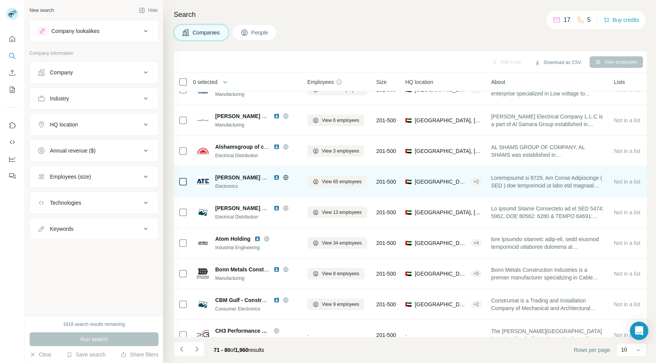
scroll to position [61, 0]
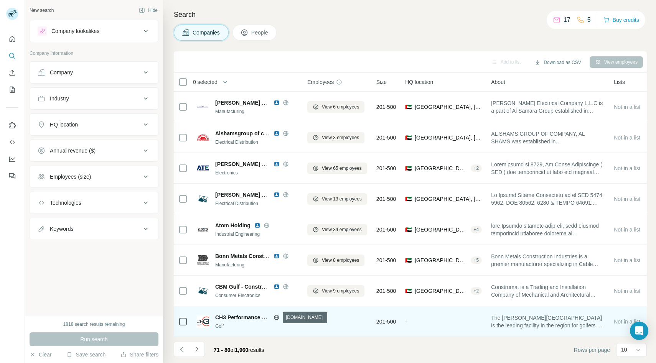
click at [277, 317] on icon at bounding box center [276, 317] width 2 height 5
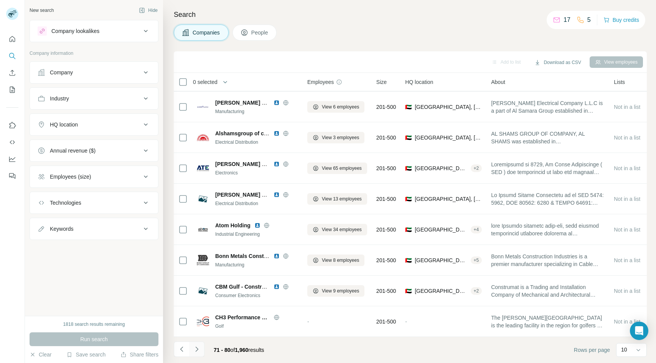
click at [198, 349] on icon "Navigate to next page" at bounding box center [197, 350] width 8 height 8
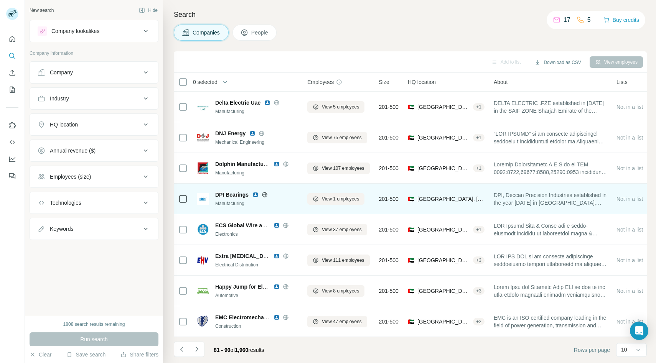
scroll to position [0, 0]
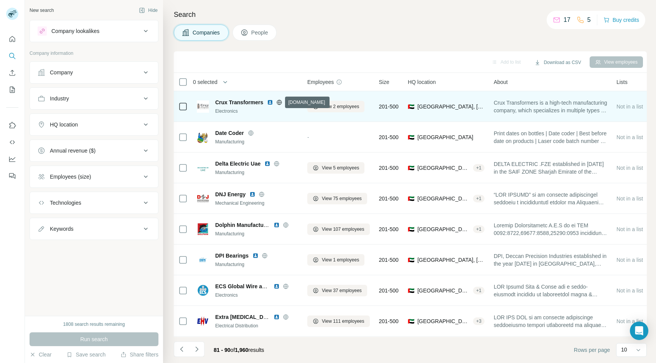
click at [280, 104] on icon at bounding box center [279, 102] width 6 height 6
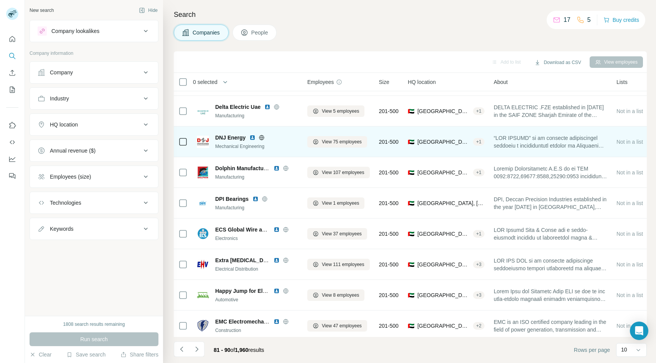
scroll to position [61, 0]
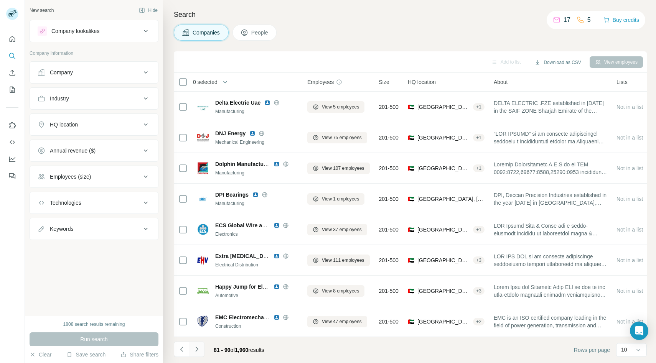
click at [199, 350] on icon "Navigate to next page" at bounding box center [197, 350] width 8 height 8
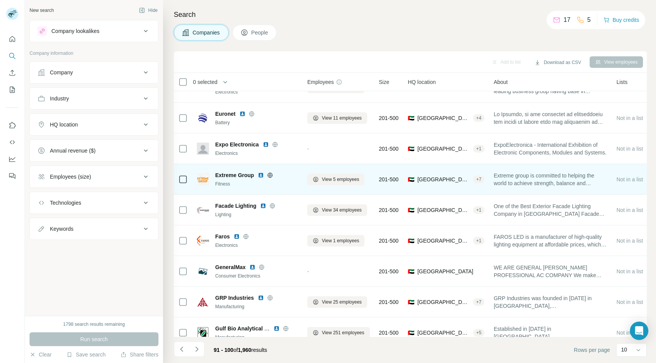
scroll to position [61, 0]
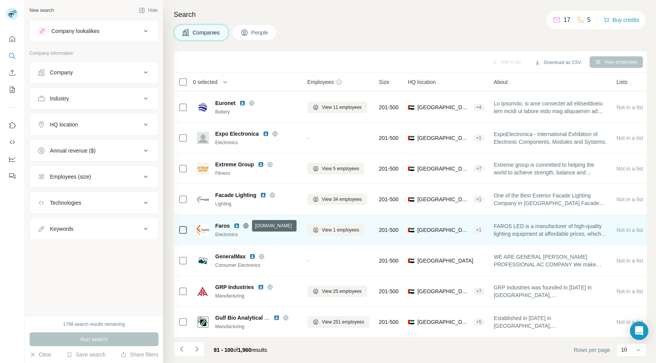
click at [246, 226] on icon at bounding box center [246, 225] width 2 height 5
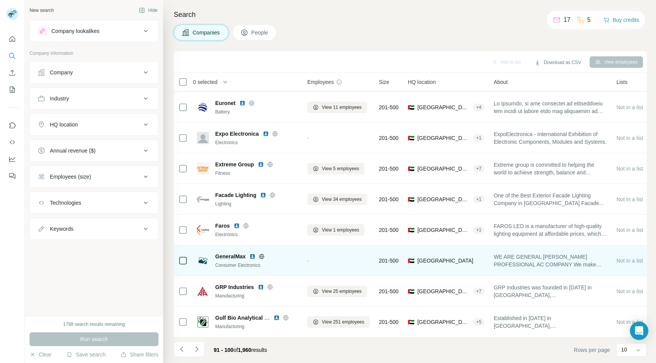
scroll to position [61, 0]
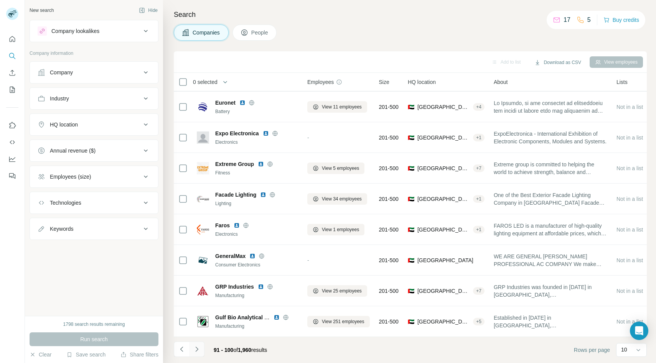
click at [201, 348] on button "Navigate to next page" at bounding box center [196, 349] width 15 height 15
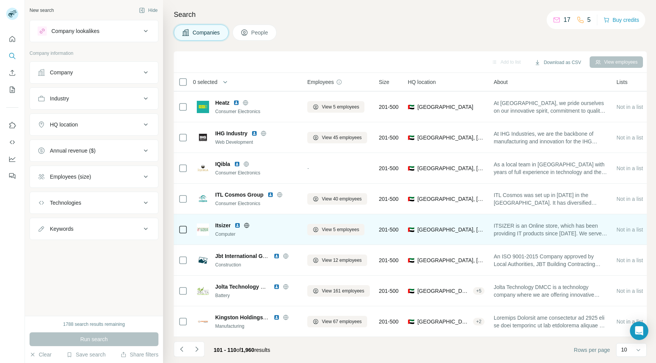
click at [245, 227] on icon at bounding box center [247, 225] width 6 height 6
click at [324, 227] on span "View 5 employees" at bounding box center [340, 229] width 37 height 7
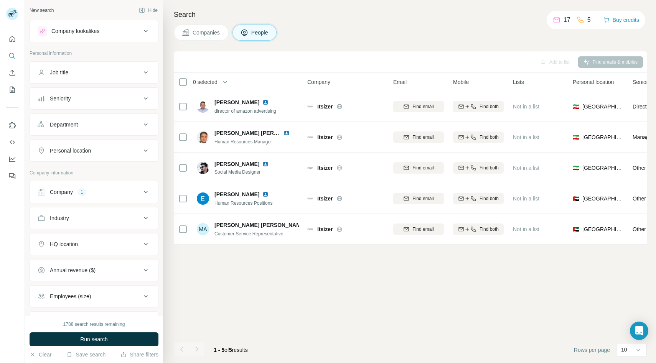
scroll to position [0, 0]
click at [206, 35] on span "Companies" at bounding box center [207, 33] width 28 height 8
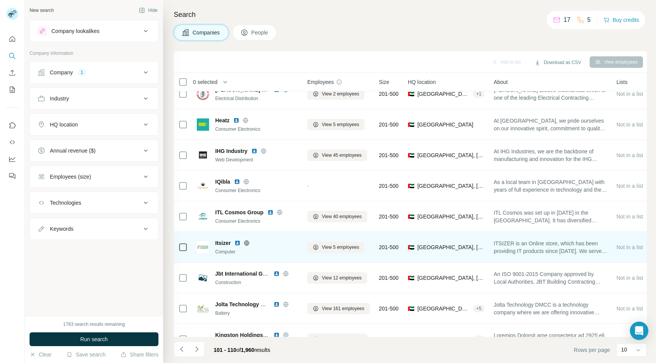
scroll to position [61, 0]
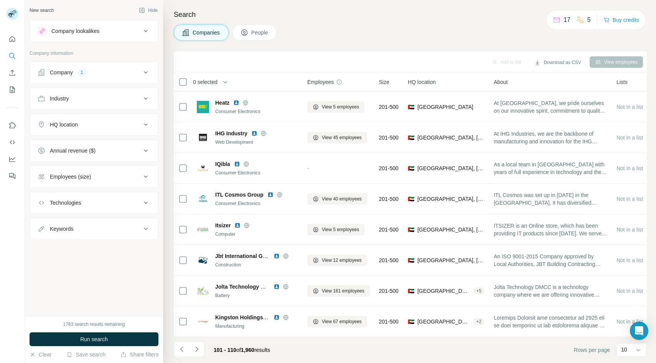
click at [145, 74] on icon at bounding box center [145, 72] width 9 height 9
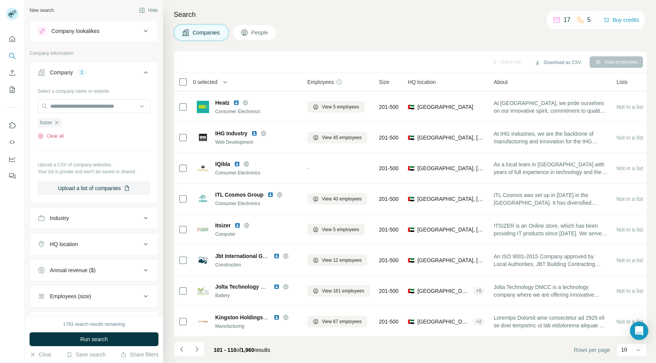
click at [59, 137] on button "Clear all" at bounding box center [51, 136] width 26 height 7
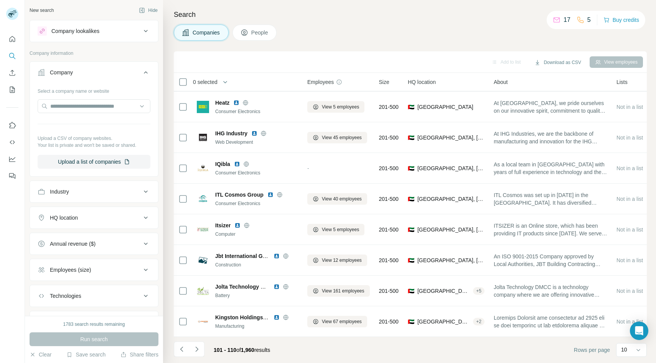
click at [148, 72] on icon at bounding box center [145, 72] width 9 height 9
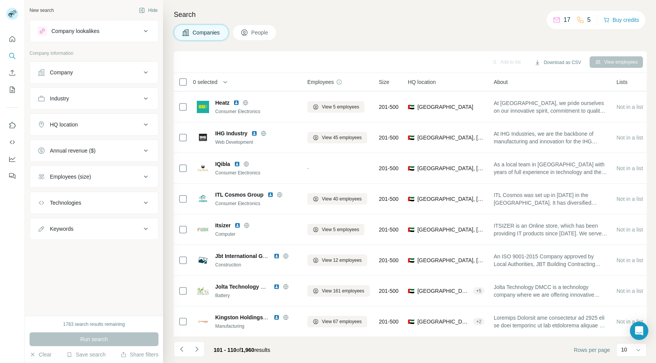
click at [87, 359] on div "Save search" at bounding box center [85, 355] width 39 height 9
click at [96, 344] on div "View my saved searches" at bounding box center [108, 341] width 81 height 15
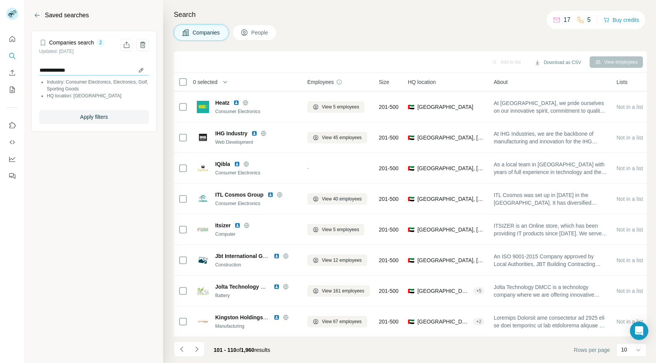
click at [140, 72] on input "**********" at bounding box center [94, 70] width 110 height 11
click at [35, 14] on icon "Back" at bounding box center [37, 16] width 8 height 8
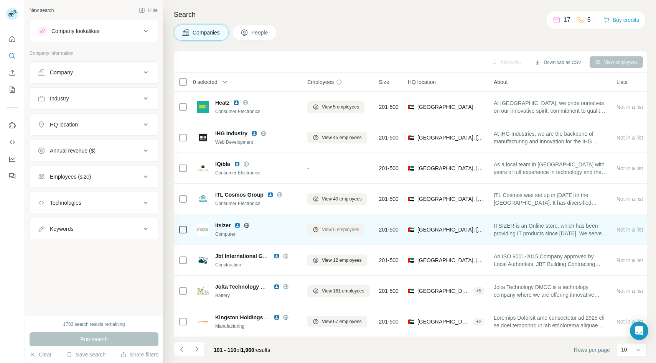
click at [338, 230] on span "View 5 employees" at bounding box center [340, 229] width 37 height 7
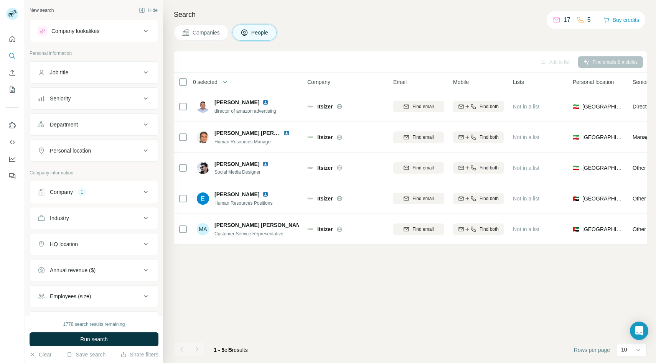
click at [190, 35] on button "Companies" at bounding box center [201, 33] width 55 height 16
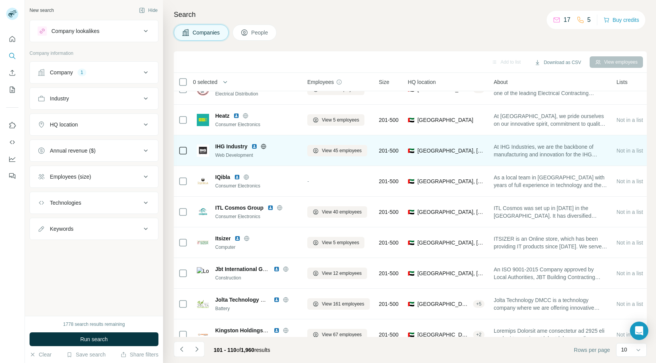
scroll to position [61, 0]
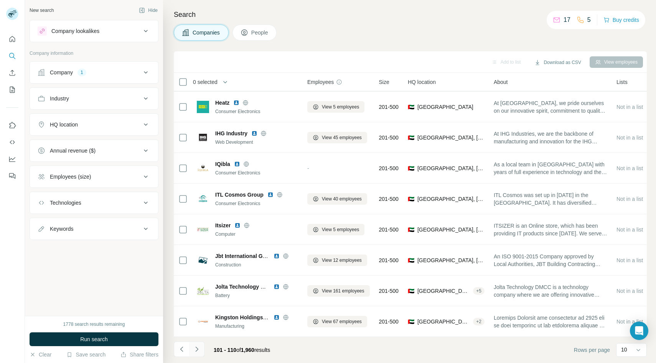
click at [197, 349] on icon "Navigate to next page" at bounding box center [196, 349] width 3 height 5
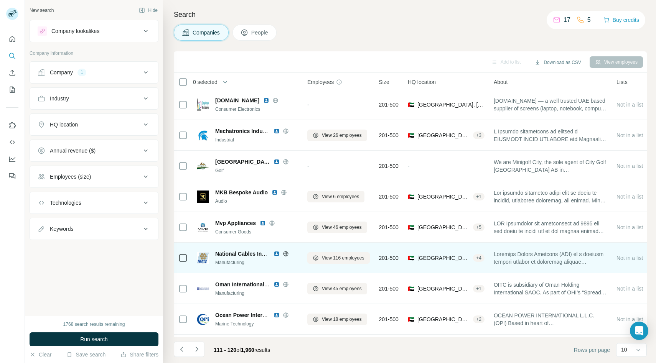
scroll to position [0, 0]
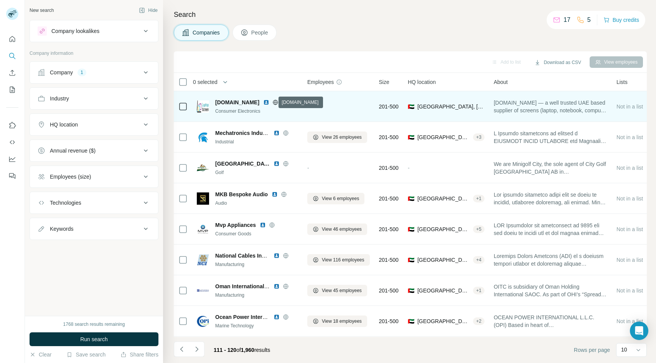
click at [275, 103] on icon at bounding box center [275, 102] width 5 height 5
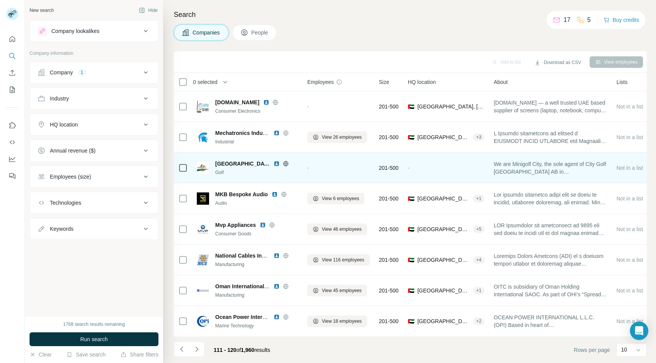
scroll to position [61, 0]
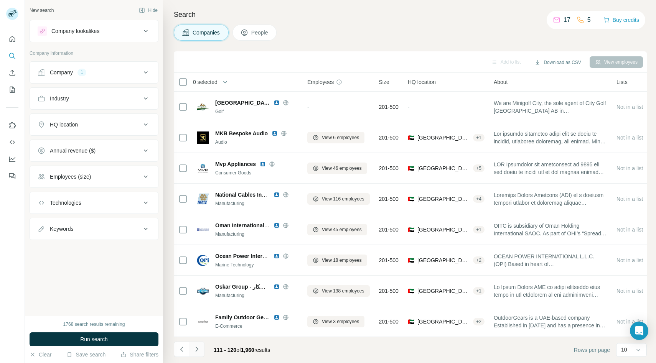
click at [198, 349] on icon "Navigate to next page" at bounding box center [197, 350] width 8 height 8
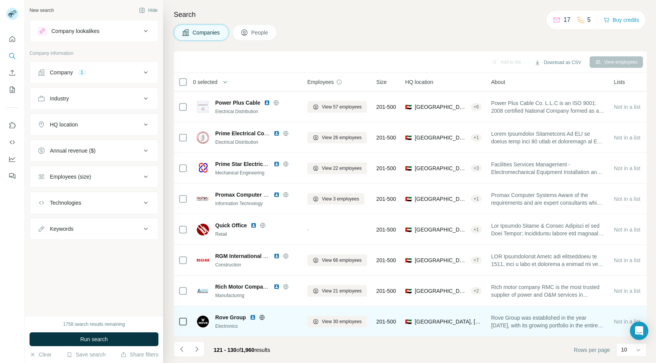
click at [261, 319] on icon at bounding box center [262, 317] width 2 height 5
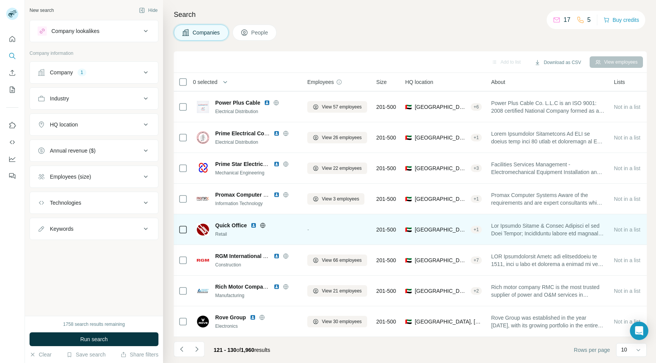
scroll to position [0, 0]
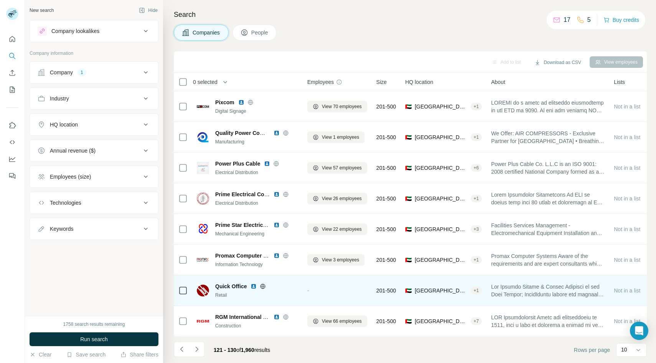
click at [262, 286] on icon at bounding box center [263, 286] width 2 height 5
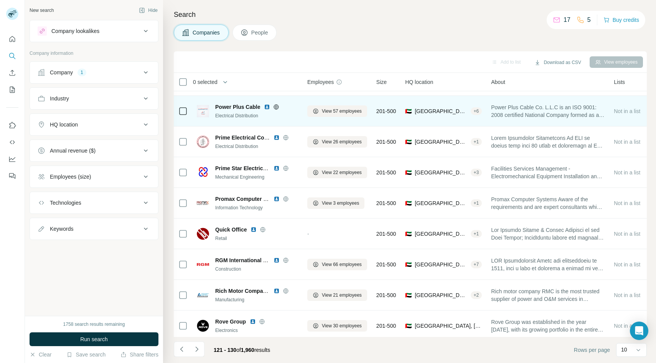
scroll to position [61, 0]
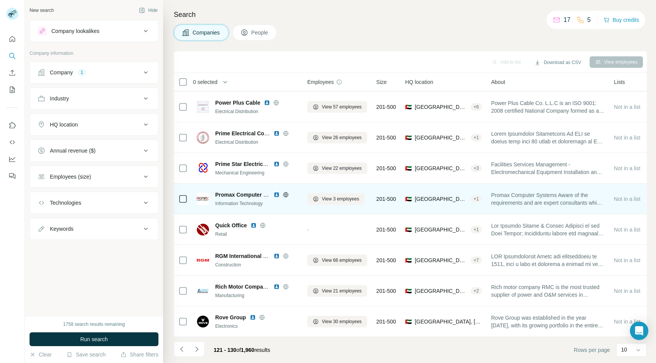
click at [286, 193] on icon at bounding box center [286, 195] width 6 height 6
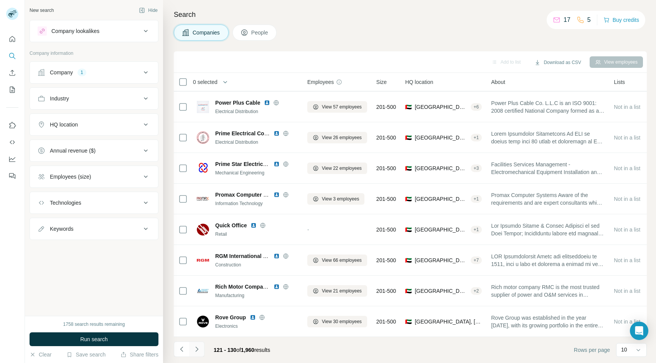
click at [200, 352] on icon "Navigate to next page" at bounding box center [197, 350] width 8 height 8
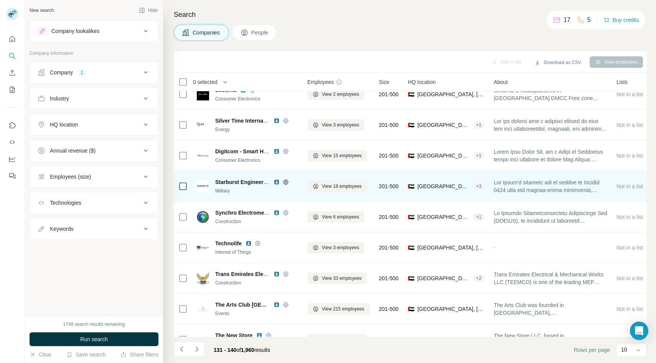
scroll to position [0, 0]
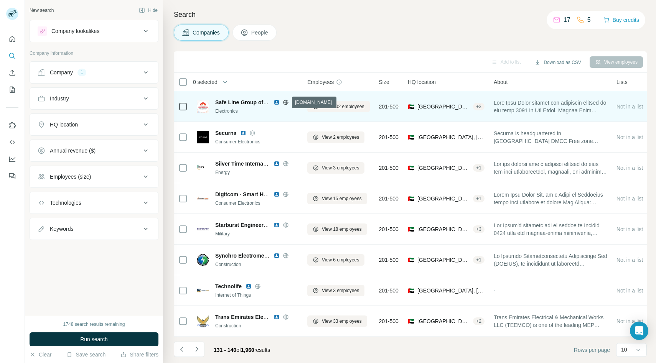
click at [288, 101] on icon at bounding box center [285, 102] width 5 height 5
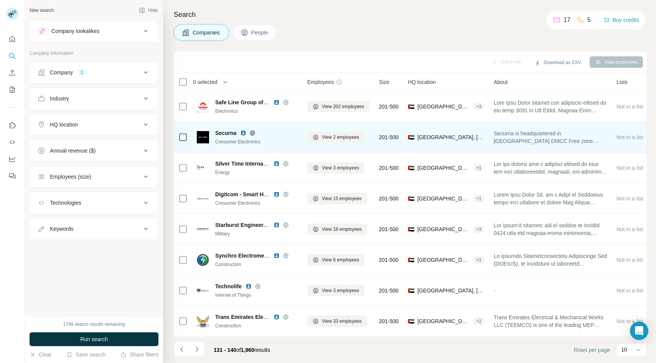
click at [252, 133] on icon at bounding box center [252, 133] width 6 height 6
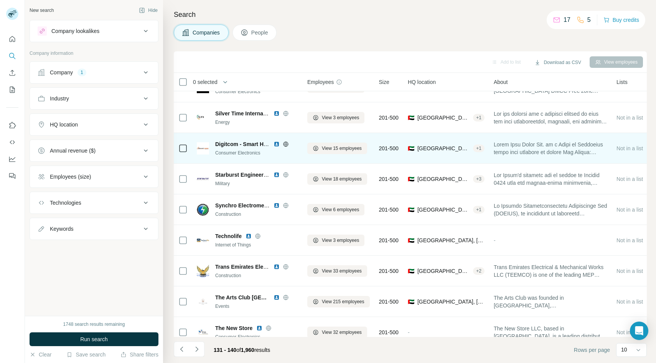
scroll to position [61, 0]
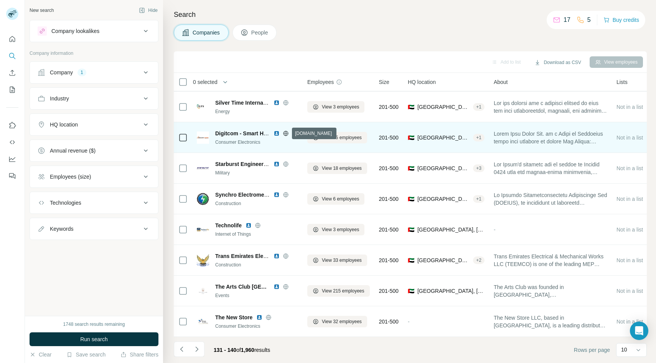
click at [287, 133] on icon at bounding box center [286, 133] width 2 height 5
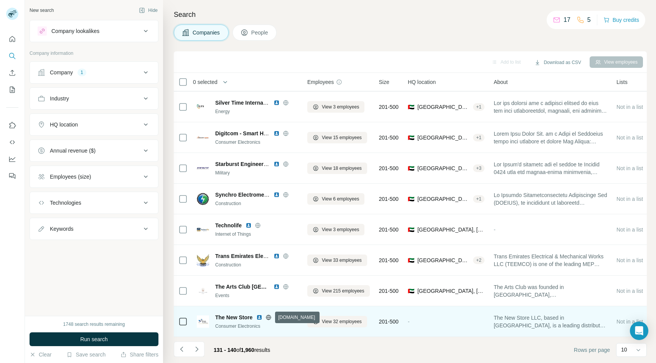
click at [269, 317] on icon at bounding box center [268, 317] width 5 height 0
click at [268, 317] on icon at bounding box center [269, 317] width 2 height 5
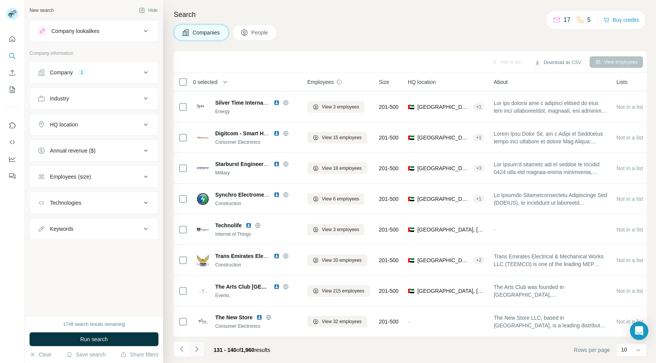
click at [195, 353] on icon "Navigate to next page" at bounding box center [197, 350] width 8 height 8
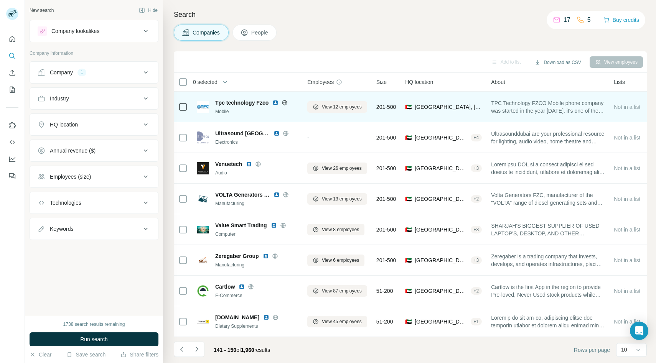
click at [285, 101] on icon at bounding box center [285, 103] width 6 height 6
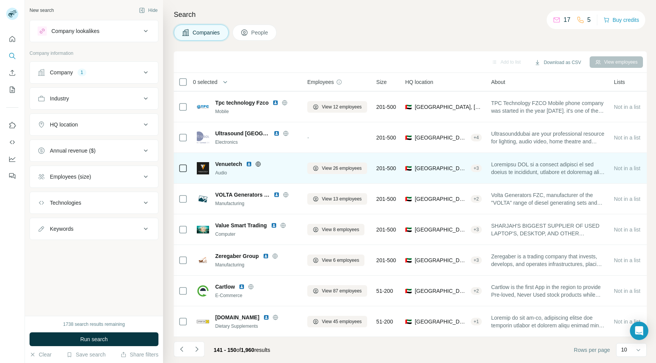
click at [260, 165] on icon at bounding box center [258, 164] width 6 height 6
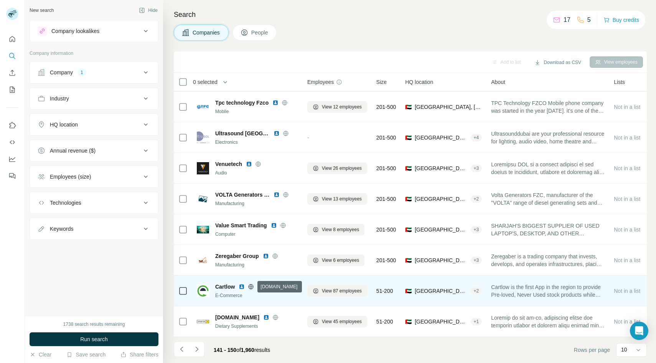
click at [252, 287] on icon at bounding box center [251, 287] width 6 height 6
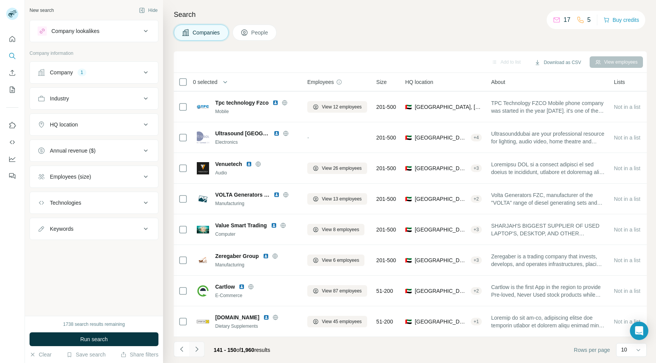
click at [201, 346] on button "Navigate to next page" at bounding box center [196, 349] width 15 height 15
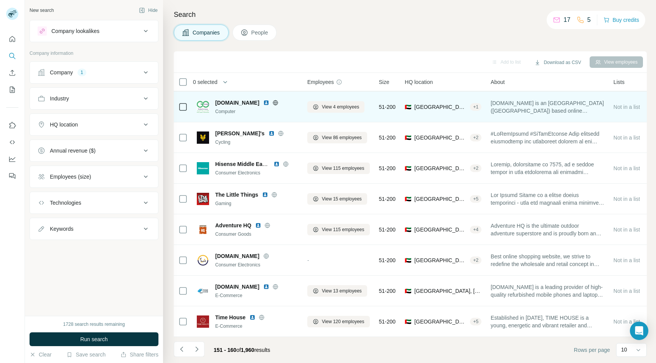
click at [272, 103] on icon at bounding box center [275, 103] width 6 height 6
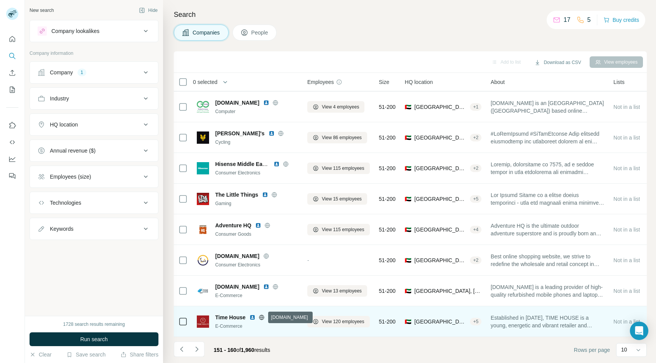
click at [261, 316] on icon at bounding box center [262, 318] width 6 height 6
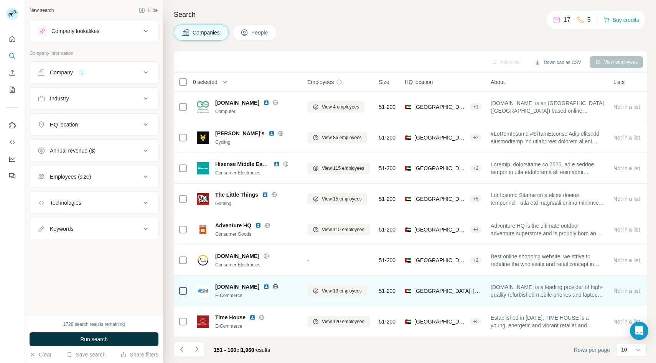
click at [272, 288] on icon at bounding box center [275, 287] width 6 height 6
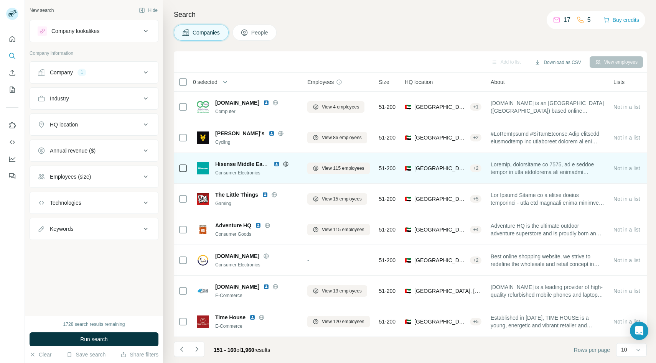
scroll to position [0, 0]
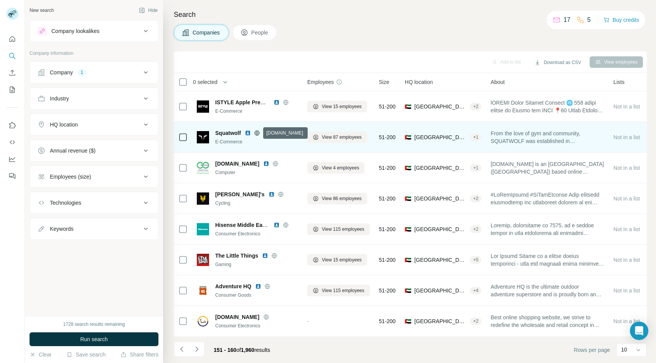
click at [259, 132] on icon at bounding box center [257, 133] width 6 height 6
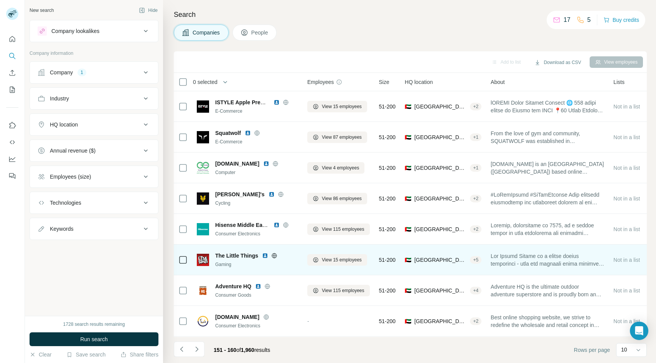
scroll to position [61, 0]
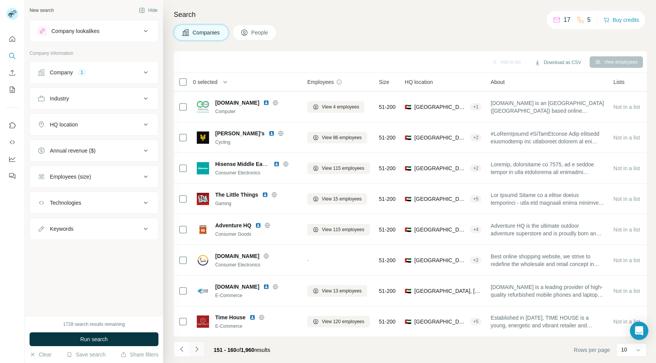
click at [199, 348] on icon "Navigate to next page" at bounding box center [197, 350] width 8 height 8
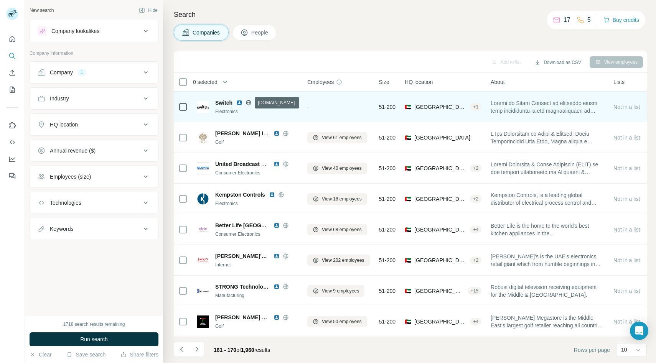
click at [250, 102] on icon at bounding box center [248, 103] width 6 height 6
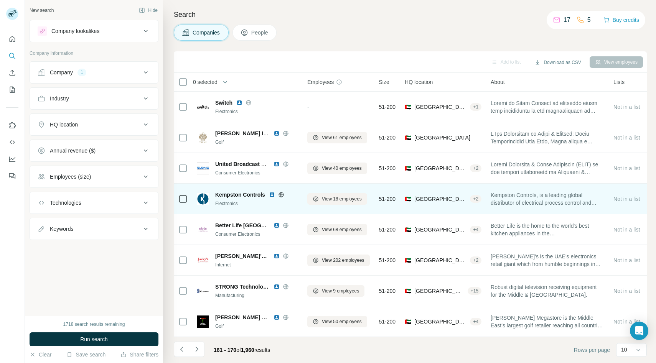
click at [284, 194] on icon at bounding box center [281, 195] width 6 height 6
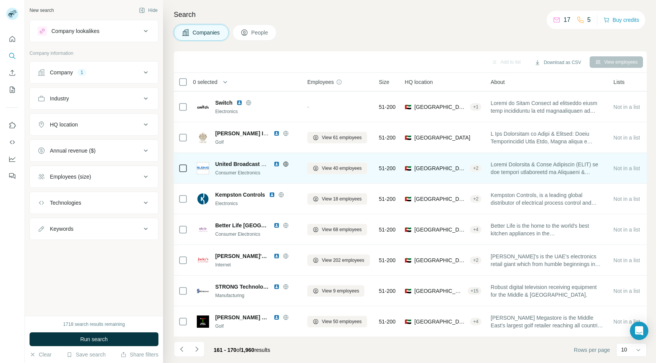
scroll to position [0, 0]
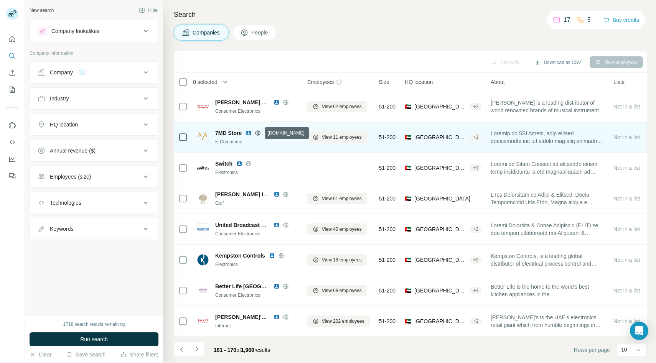
click at [257, 132] on icon at bounding box center [258, 132] width 2 height 5
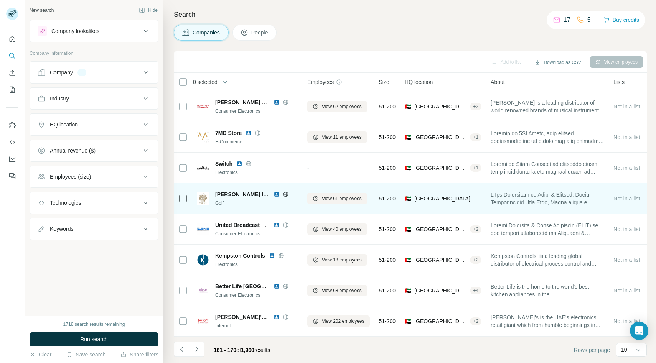
scroll to position [61, 0]
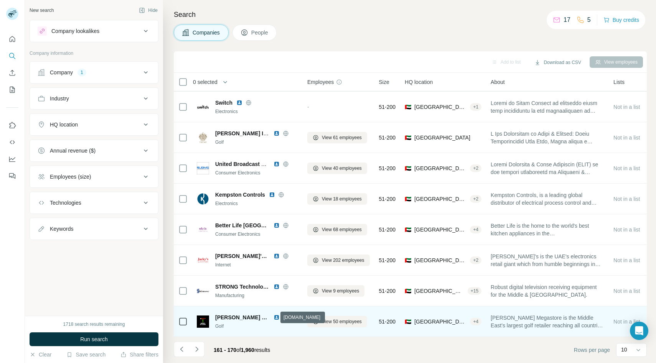
click at [285, 318] on icon at bounding box center [286, 317] width 2 height 5
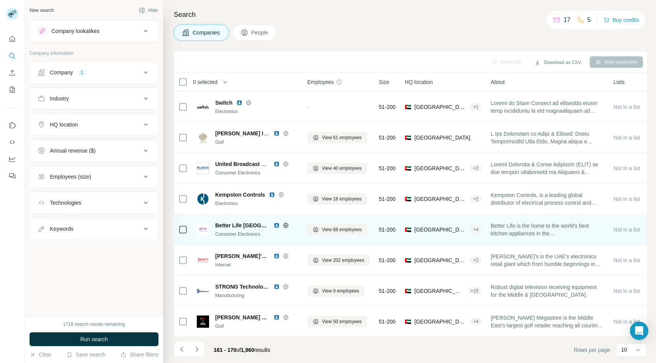
scroll to position [0, 0]
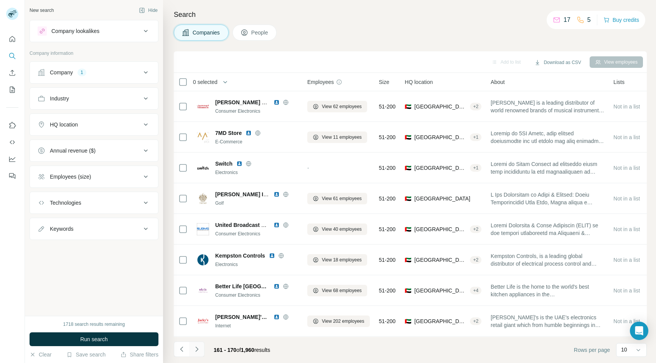
click at [197, 350] on icon "Navigate to next page" at bounding box center [197, 350] width 8 height 8
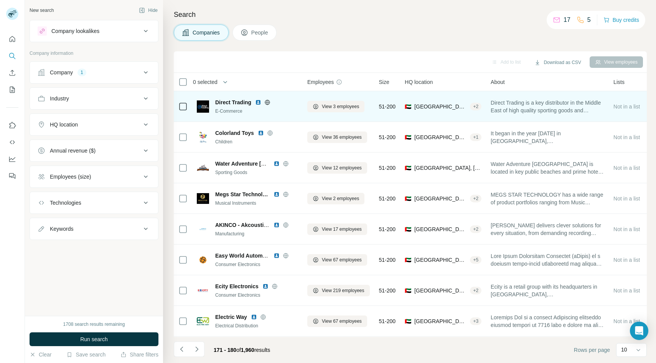
click at [267, 101] on icon at bounding box center [267, 102] width 6 height 6
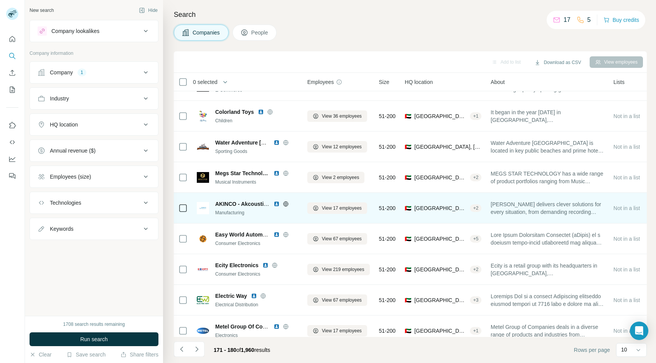
scroll to position [24, 0]
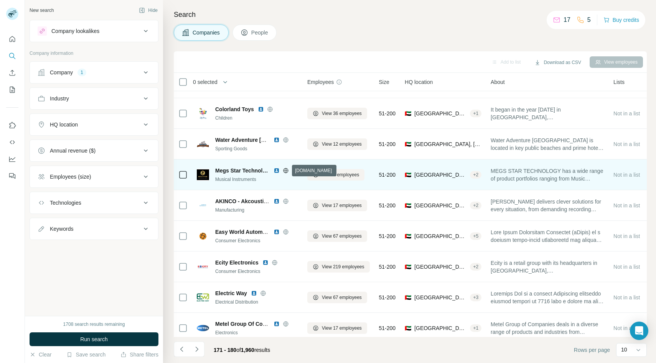
click at [285, 171] on icon at bounding box center [286, 171] width 6 height 6
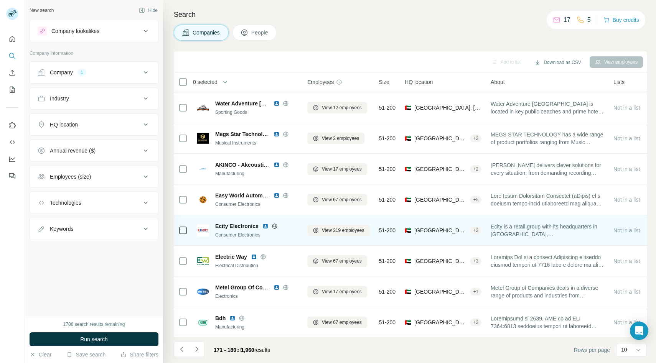
scroll to position [61, 0]
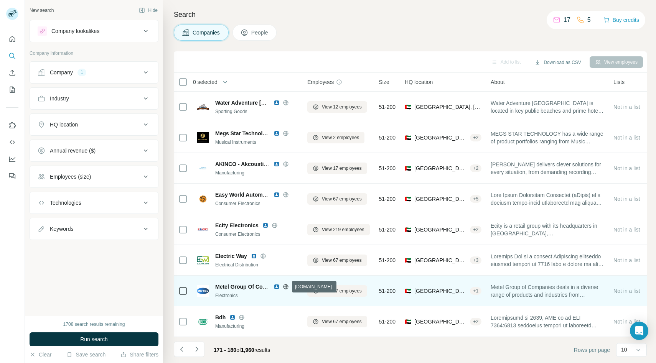
click at [285, 284] on icon at bounding box center [286, 287] width 6 height 6
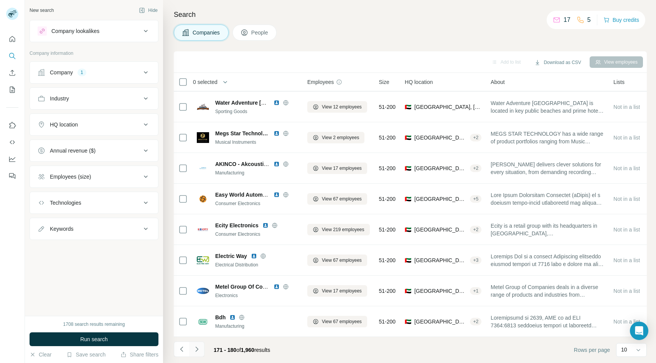
click at [197, 351] on icon "Navigate to next page" at bounding box center [197, 350] width 8 height 8
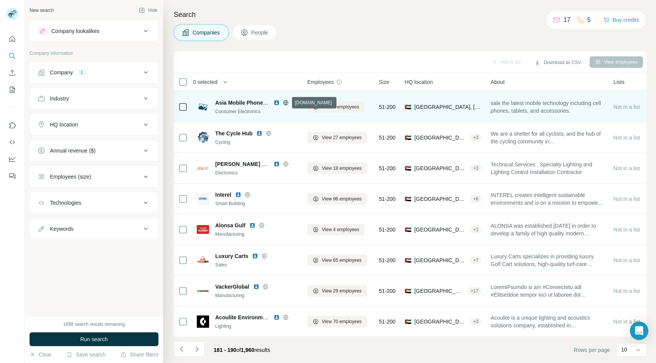
click at [286, 104] on icon at bounding box center [286, 102] width 2 height 5
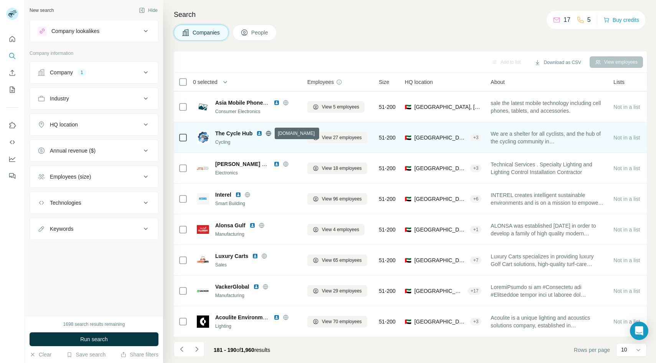
click at [267, 132] on icon at bounding box center [268, 133] width 6 height 6
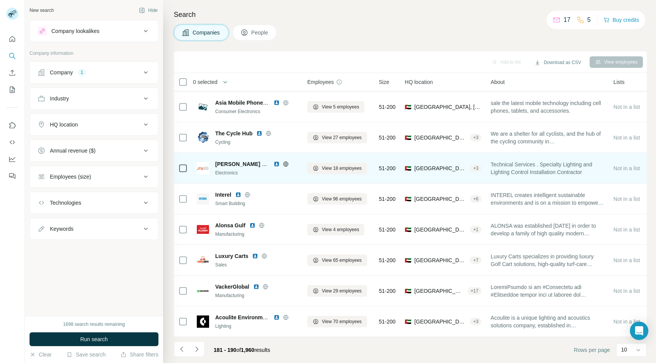
click at [287, 163] on icon at bounding box center [286, 164] width 6 height 6
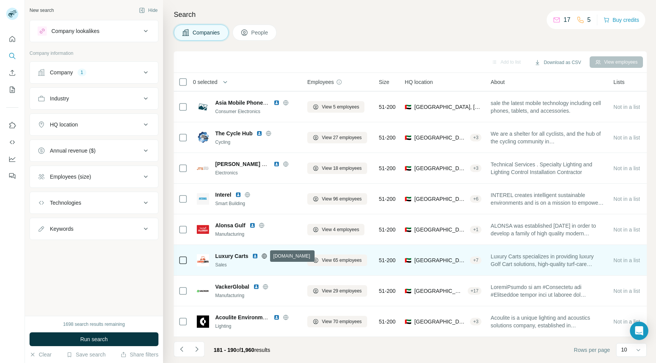
click at [265, 257] on icon at bounding box center [264, 256] width 6 height 6
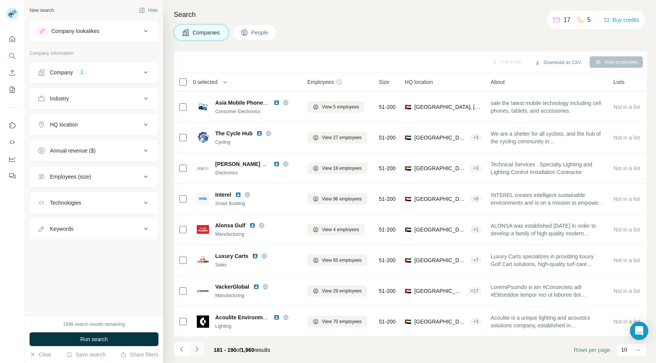
click at [196, 348] on icon "Navigate to next page" at bounding box center [196, 349] width 3 height 5
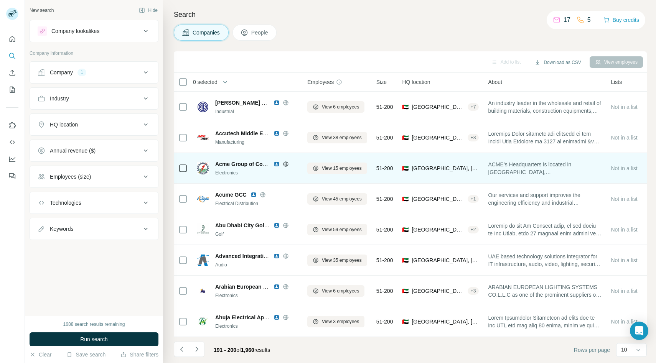
click at [285, 165] on icon at bounding box center [286, 164] width 6 height 6
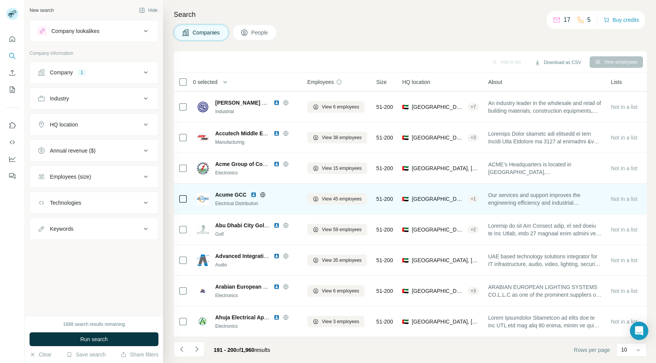
scroll to position [0, 0]
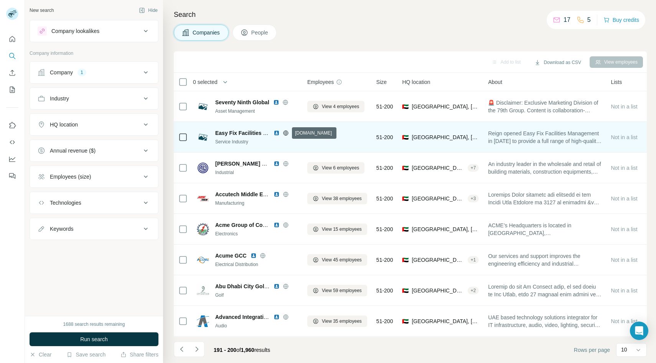
click at [286, 133] on icon at bounding box center [286, 133] width 6 height 6
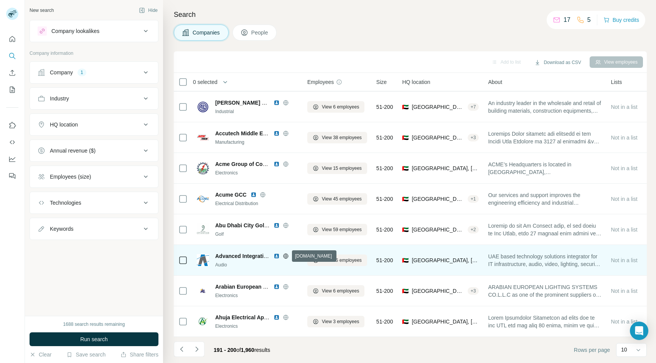
click at [284, 255] on icon at bounding box center [286, 256] width 6 height 6
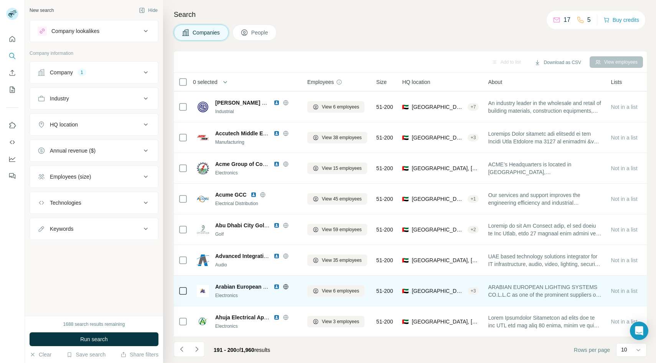
click at [286, 287] on icon at bounding box center [286, 286] width 2 height 5
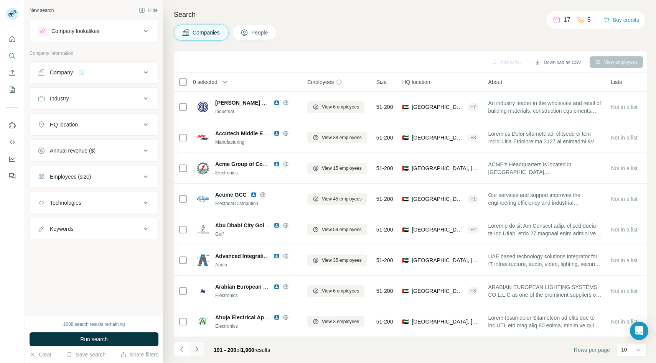
click at [199, 347] on icon "Navigate to next page" at bounding box center [197, 350] width 8 height 8
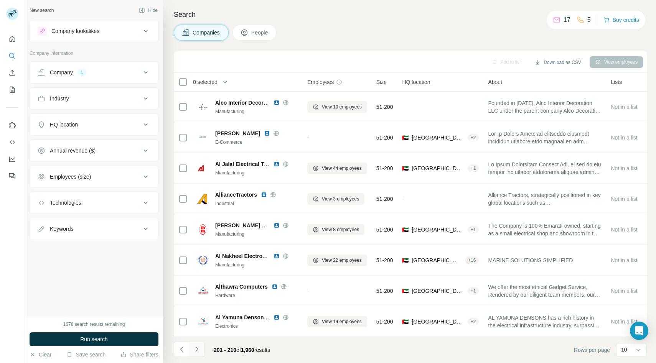
click at [198, 348] on icon "Navigate to next page" at bounding box center [197, 350] width 8 height 8
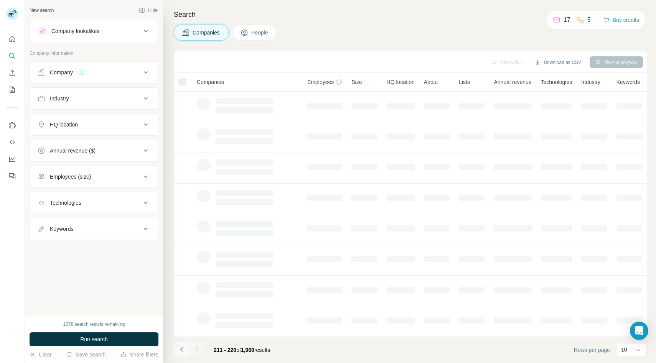
click at [180, 349] on icon "Navigate to previous page" at bounding box center [181, 349] width 3 height 5
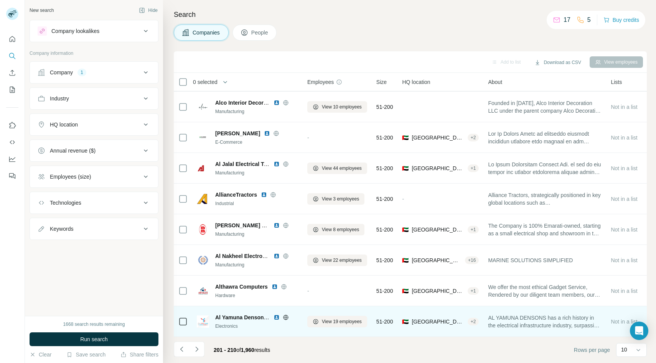
click at [287, 318] on icon at bounding box center [286, 318] width 6 height 6
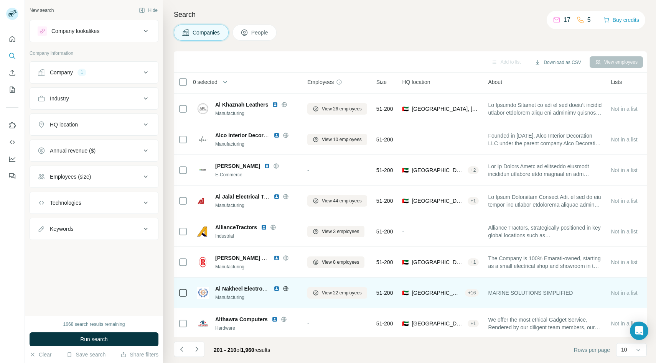
scroll to position [28, 0]
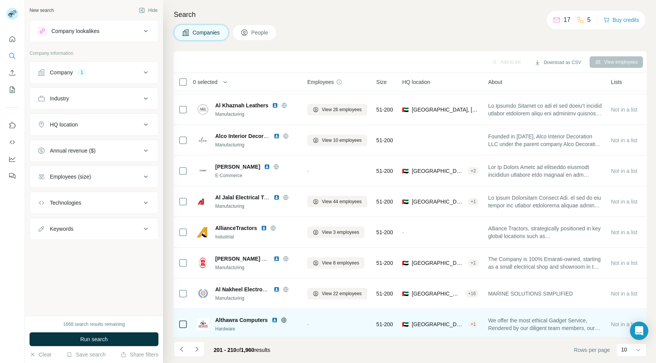
click at [284, 322] on icon at bounding box center [284, 320] width 2 height 5
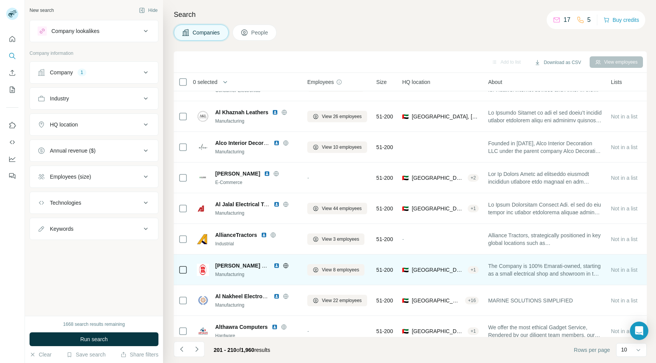
scroll to position [0, 0]
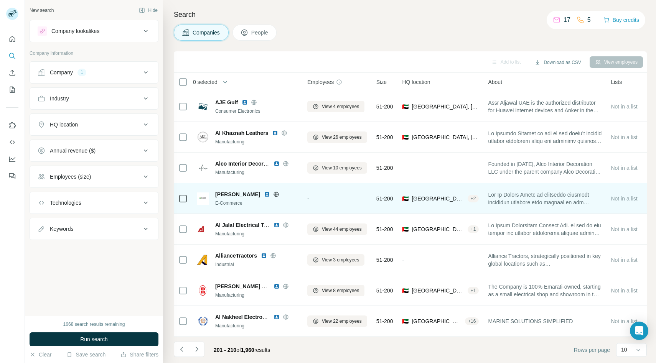
click at [273, 193] on icon at bounding box center [276, 194] width 6 height 6
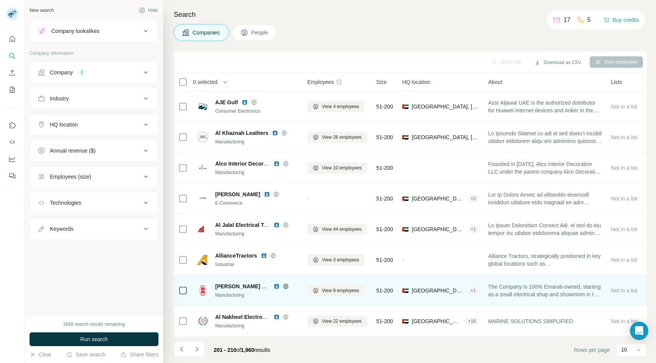
scroll to position [61, 0]
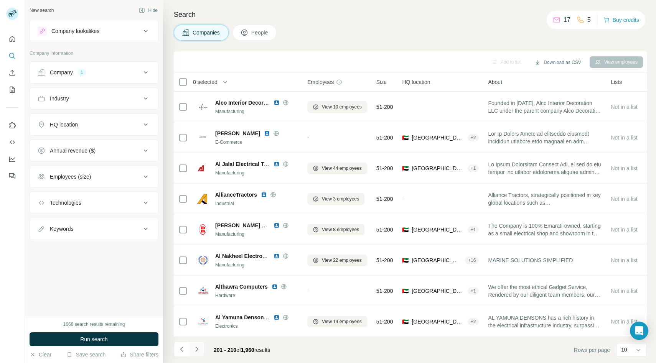
click at [202, 349] on button "Navigate to next page" at bounding box center [196, 349] width 15 height 15
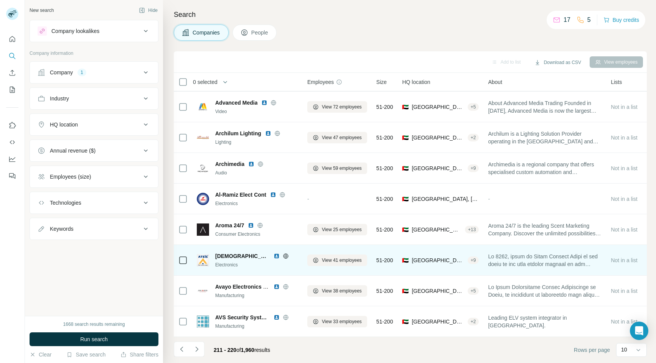
scroll to position [0, 0]
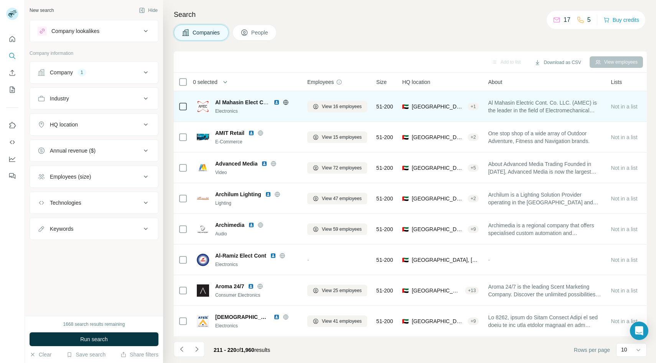
click at [285, 102] on icon at bounding box center [286, 102] width 6 height 6
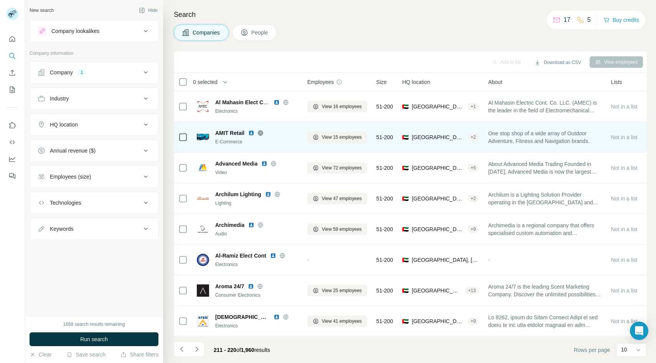
click at [260, 133] on icon at bounding box center [260, 133] width 5 height 0
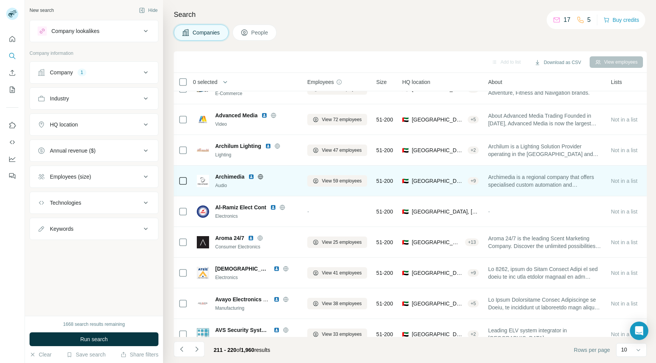
scroll to position [49, 0]
click at [262, 175] on icon at bounding box center [260, 176] width 6 height 6
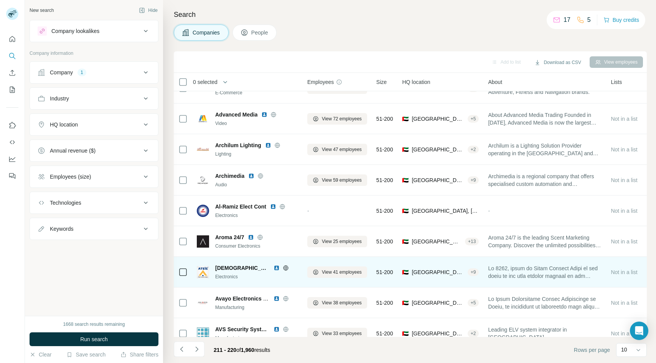
scroll to position [61, 0]
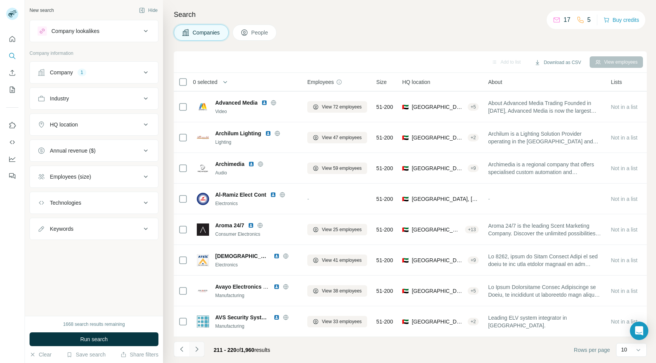
click at [199, 348] on icon "Navigate to next page" at bounding box center [197, 350] width 8 height 8
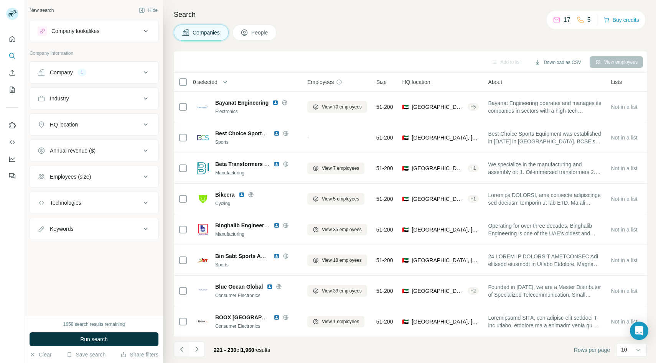
click at [184, 353] on icon "Navigate to previous page" at bounding box center [182, 350] width 8 height 8
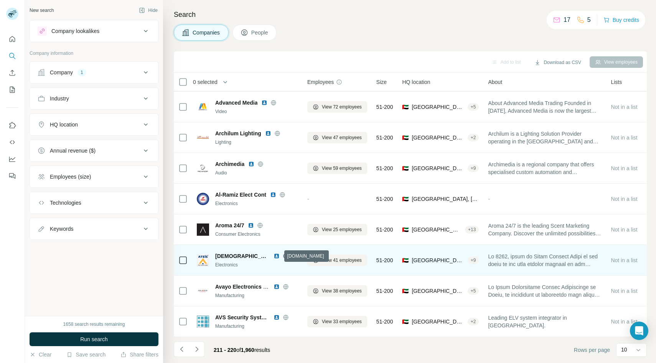
click at [283, 255] on icon at bounding box center [286, 256] width 6 height 6
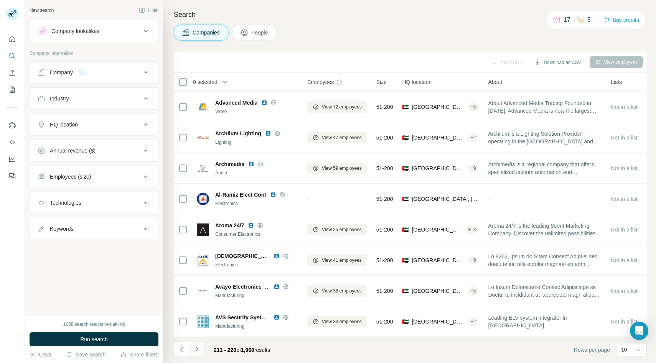
click at [198, 348] on icon "Navigate to next page" at bounding box center [197, 350] width 8 height 8
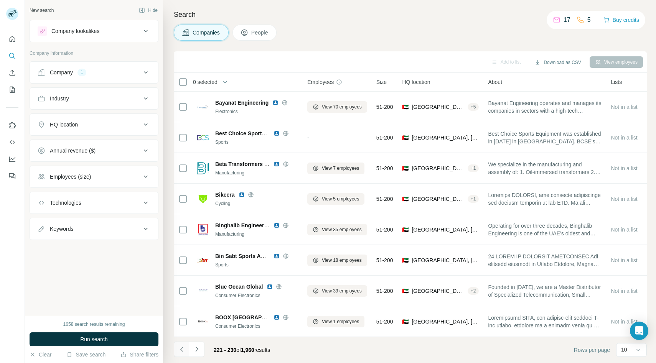
click at [185, 347] on icon "Navigate to previous page" at bounding box center [182, 350] width 8 height 8
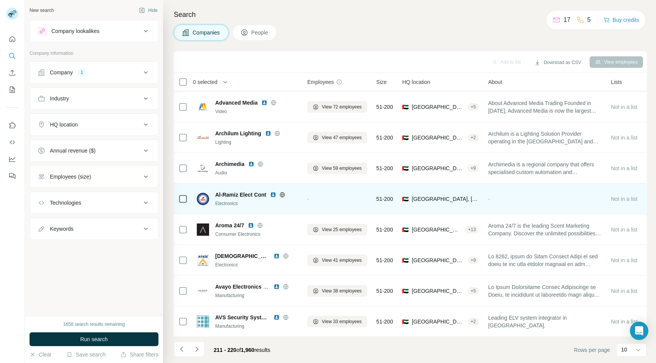
click at [282, 192] on icon at bounding box center [282, 194] width 5 height 5
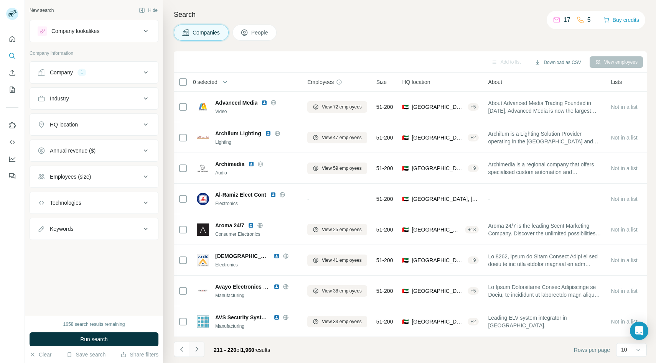
click at [201, 348] on button "Navigate to next page" at bounding box center [196, 349] width 15 height 15
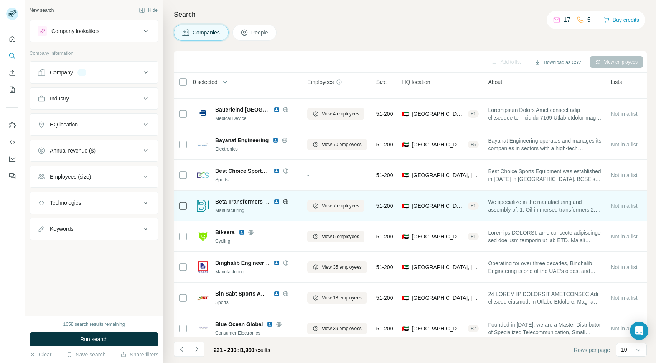
scroll to position [0, 0]
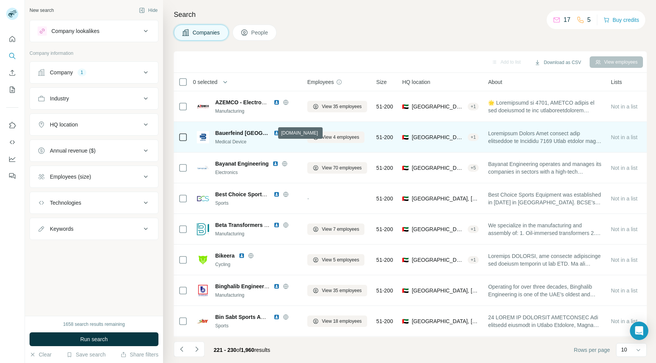
click at [283, 132] on icon at bounding box center [286, 133] width 6 height 6
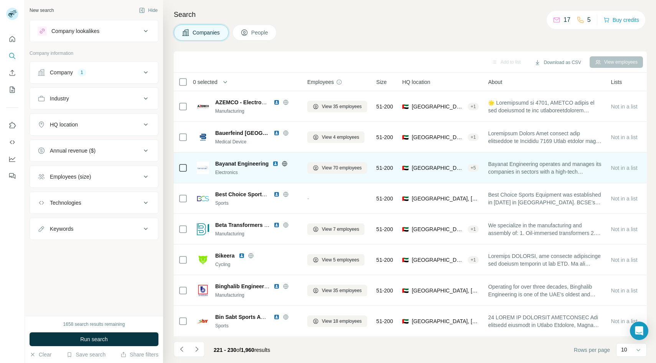
click at [288, 163] on div at bounding box center [284, 164] width 25 height 6
click at [284, 163] on icon at bounding box center [285, 163] width 2 height 5
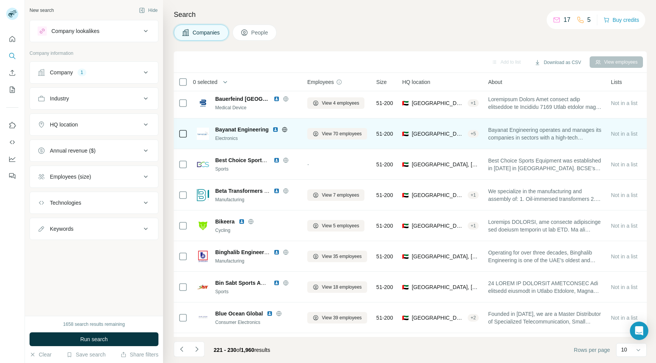
scroll to position [36, 0]
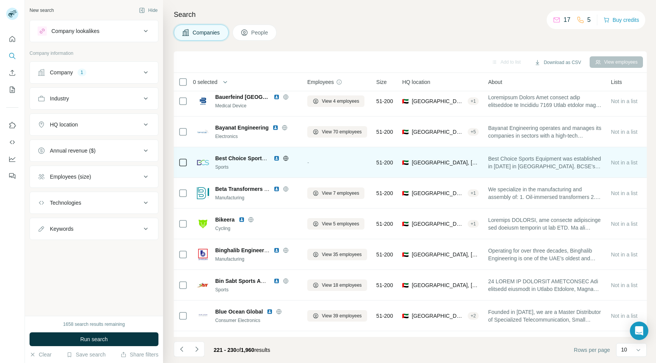
click at [287, 157] on icon at bounding box center [286, 158] width 6 height 6
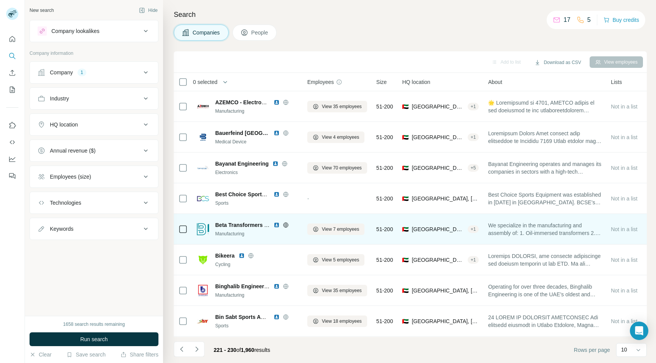
scroll to position [61, 0]
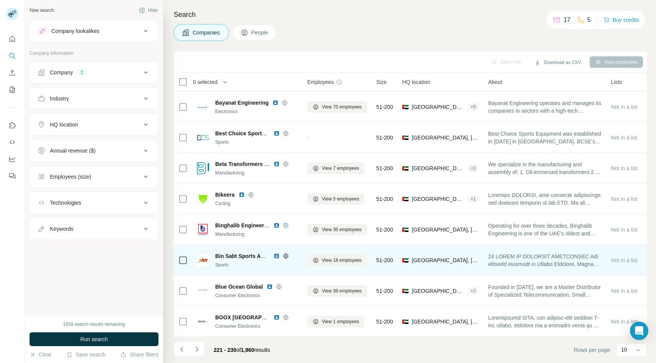
click at [286, 256] on icon at bounding box center [286, 256] width 2 height 5
click at [286, 255] on icon at bounding box center [286, 256] width 6 height 6
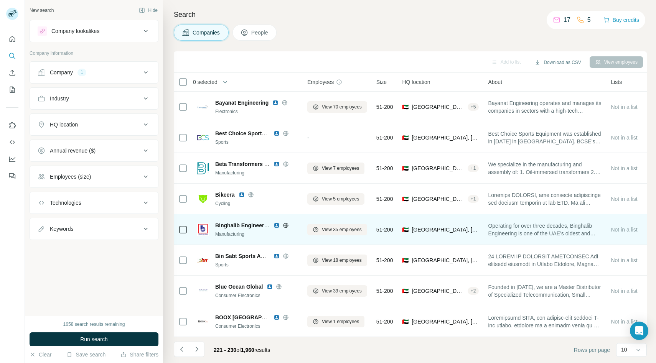
scroll to position [0, 0]
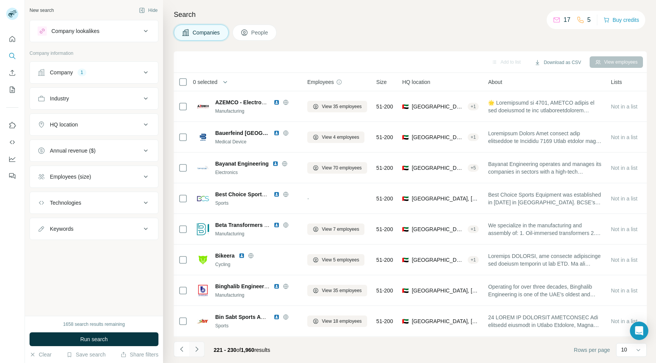
click at [197, 349] on icon "Navigate to next page" at bounding box center [197, 350] width 8 height 8
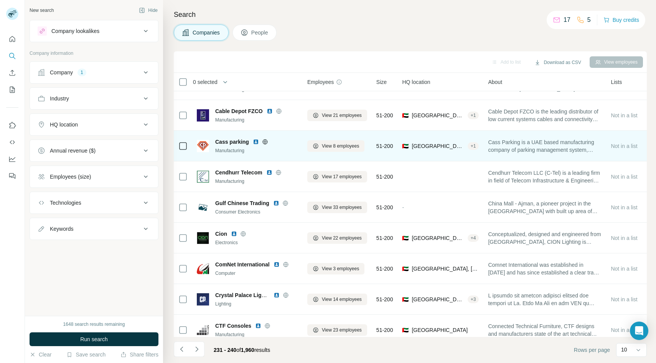
scroll to position [61, 0]
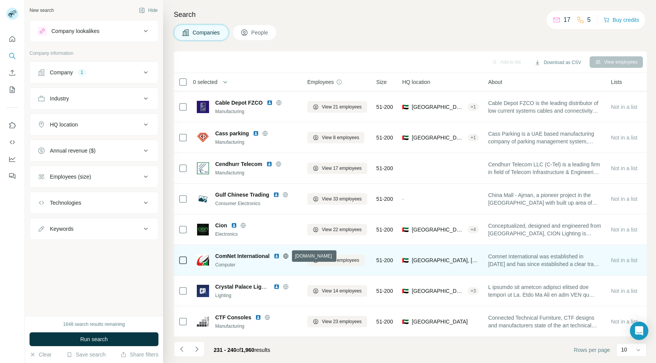
click at [287, 256] on icon at bounding box center [286, 256] width 2 height 5
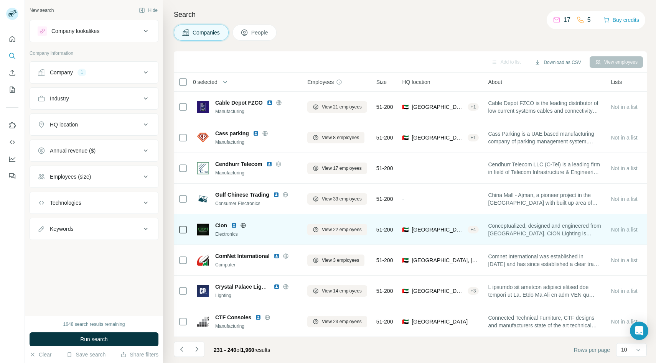
click at [246, 226] on icon at bounding box center [243, 225] width 6 height 6
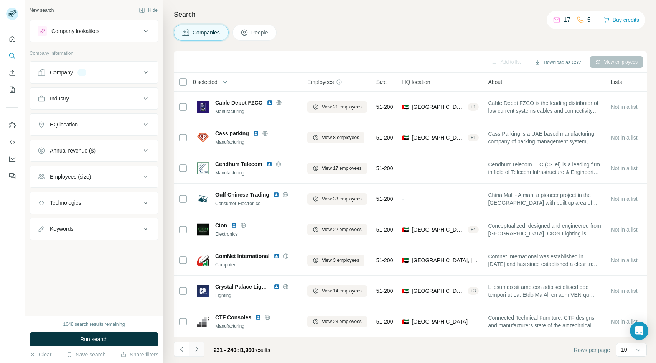
click at [198, 352] on icon "Navigate to next page" at bounding box center [197, 350] width 8 height 8
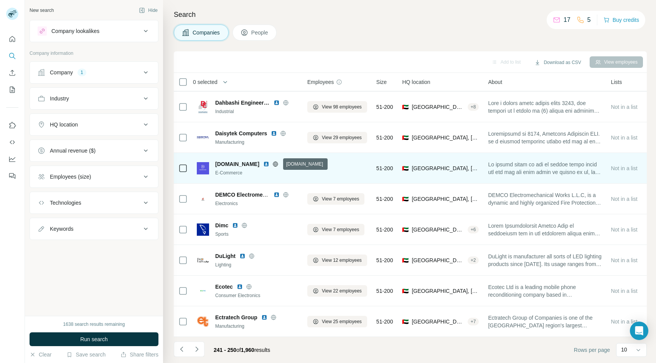
click at [277, 164] on icon at bounding box center [276, 163] width 2 height 5
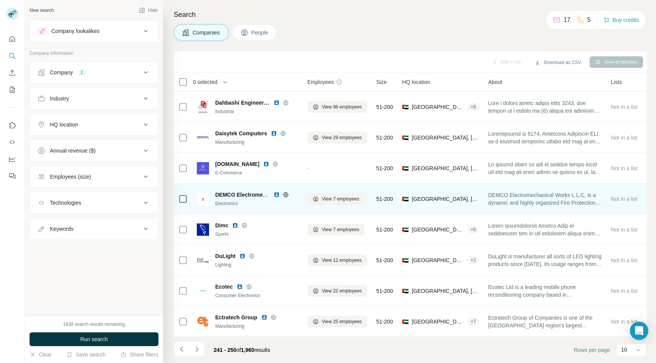
click at [285, 201] on div "Electronics" at bounding box center [256, 203] width 83 height 7
click at [285, 192] on icon at bounding box center [286, 195] width 6 height 6
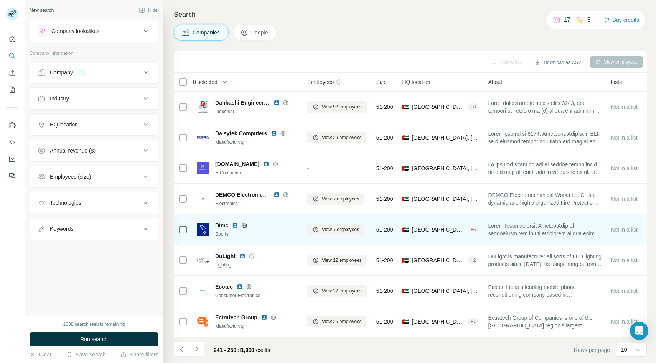
scroll to position [0, 0]
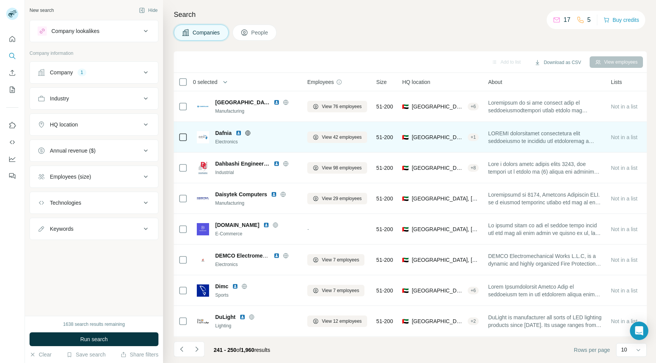
click at [249, 133] on icon at bounding box center [248, 133] width 6 height 6
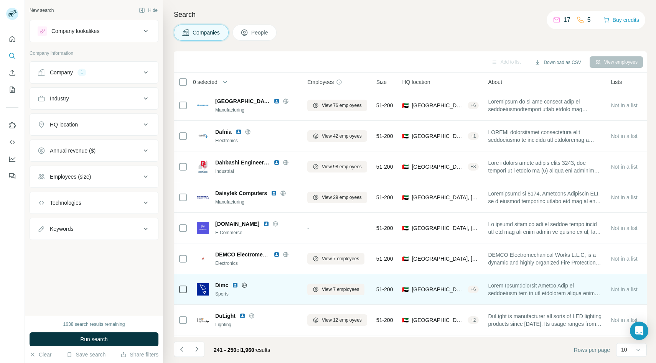
scroll to position [61, 0]
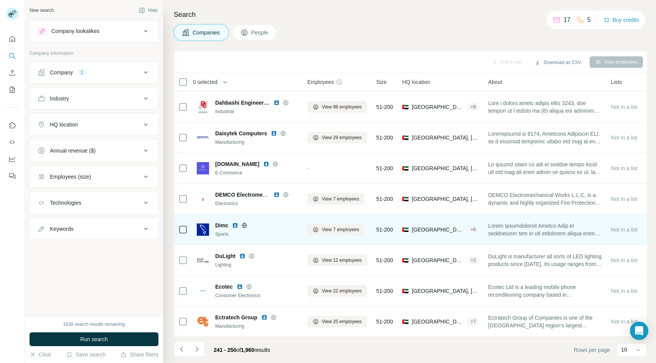
click at [245, 226] on icon at bounding box center [244, 225] width 6 height 6
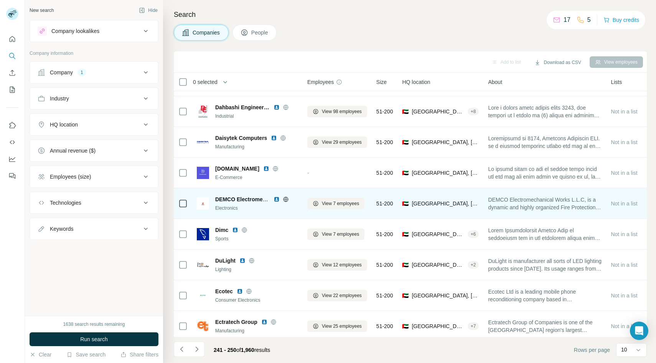
scroll to position [54, 0]
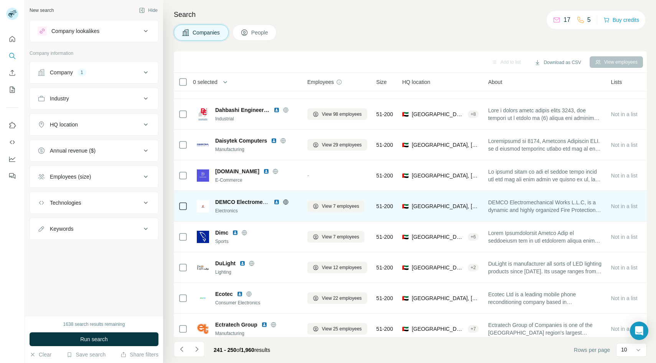
click at [285, 201] on icon at bounding box center [286, 201] width 2 height 5
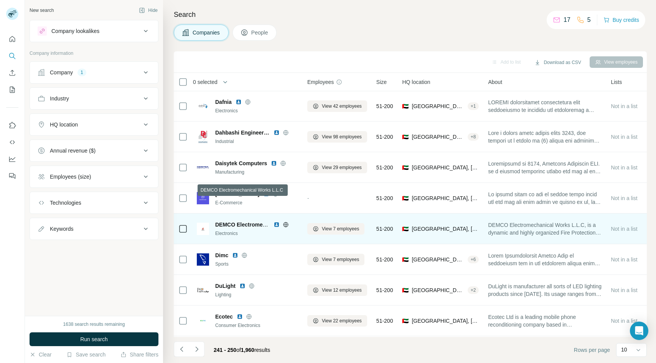
scroll to position [0, 0]
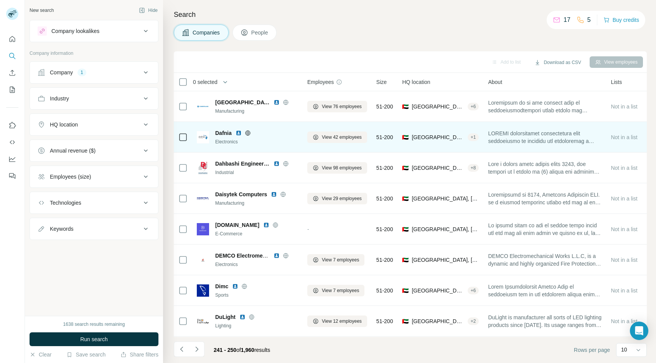
click at [248, 132] on icon at bounding box center [248, 133] width 6 height 6
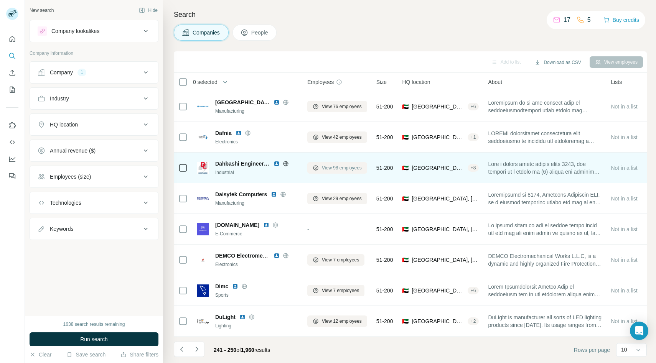
scroll to position [61, 0]
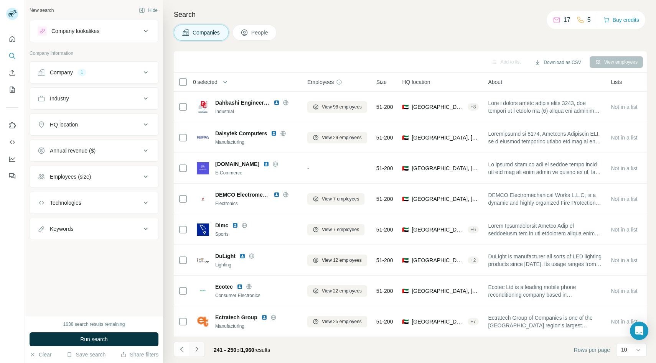
click at [196, 349] on icon "Navigate to next page" at bounding box center [197, 350] width 8 height 8
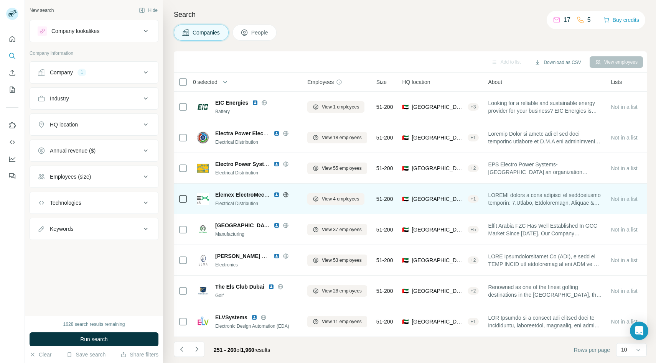
scroll to position [0, 0]
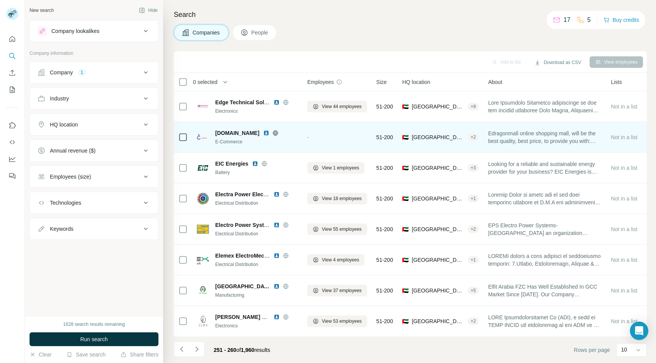
click at [277, 133] on icon at bounding box center [275, 133] width 5 height 0
